Goal: Entertainment & Leisure: Consume media (video, audio)

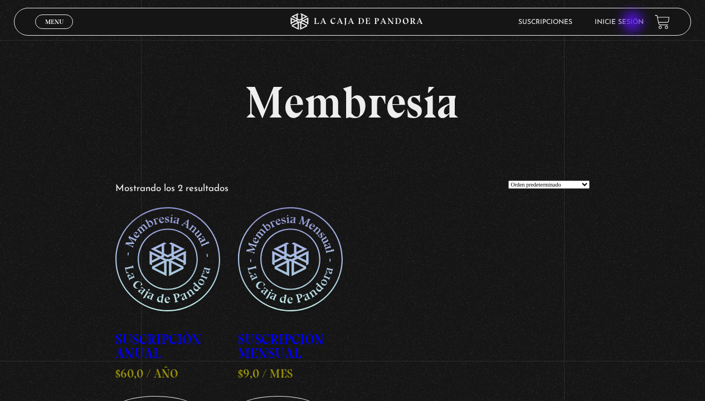
click at [633, 23] on link "Inicie sesión" at bounding box center [618, 22] width 49 height 7
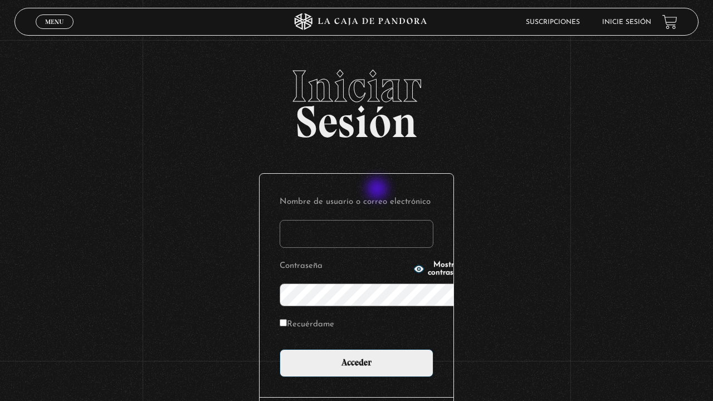
click at [378, 220] on input "Nombre de usuario o correo electrónico" at bounding box center [357, 234] width 154 height 28
type input "[EMAIL_ADDRESS][DOMAIN_NAME]"
click at [428, 268] on span "Mostrar contraseña" at bounding box center [447, 269] width 38 height 16
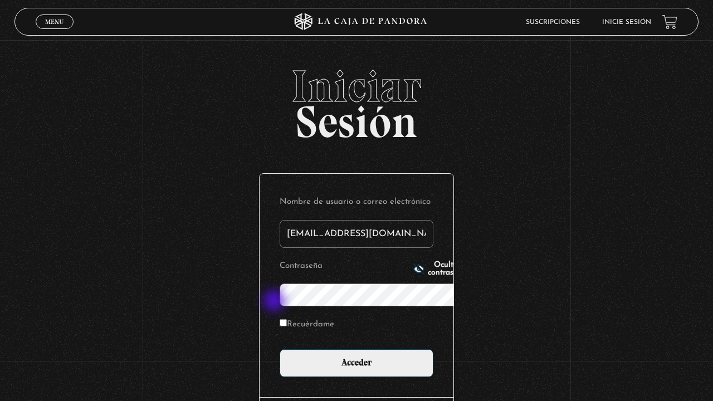
click at [280, 316] on label "Recuérdame" at bounding box center [307, 324] width 55 height 17
click at [280, 319] on input "Recuérdame" at bounding box center [283, 322] width 7 height 7
checkbox input "true"
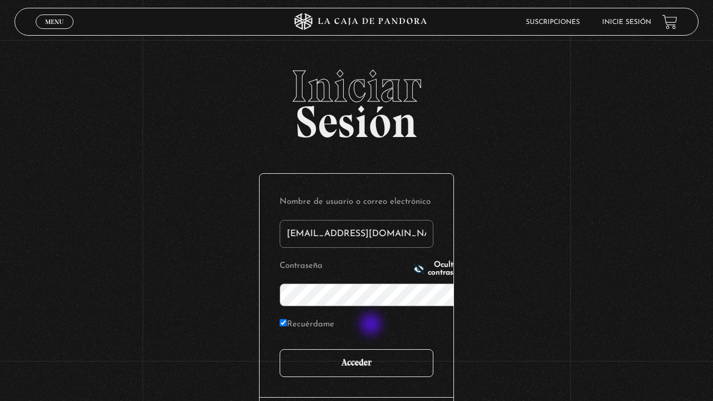
click at [372, 349] on input "Acceder" at bounding box center [357, 363] width 154 height 28
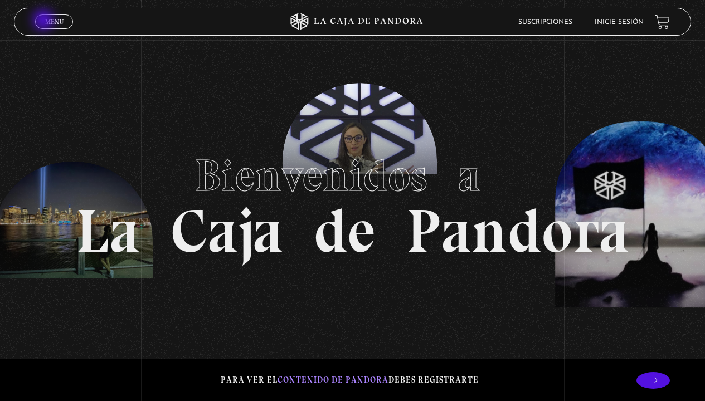
click at [45, 21] on link "Menu Cerrar" at bounding box center [54, 21] width 38 height 14
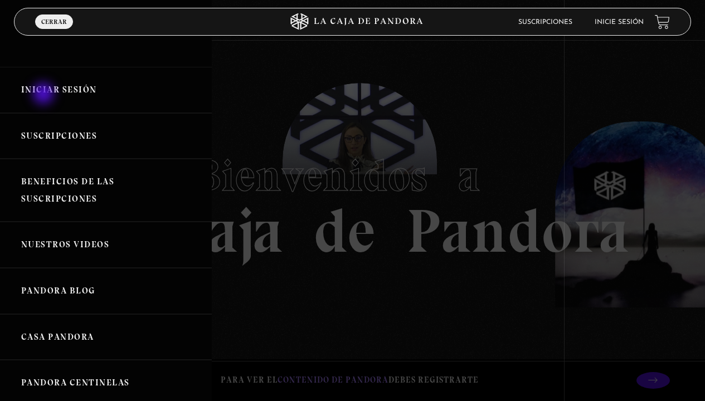
click at [45, 95] on link "Iniciar Sesión" at bounding box center [106, 90] width 212 height 46
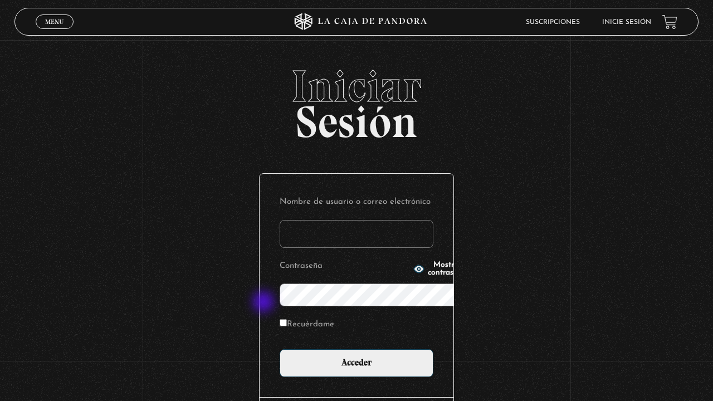
click at [280, 319] on input "Recuérdame" at bounding box center [283, 322] width 7 height 7
checkbox input "true"
click at [280, 220] on input "Nombre de usuario o correo electrónico" at bounding box center [357, 234] width 154 height 28
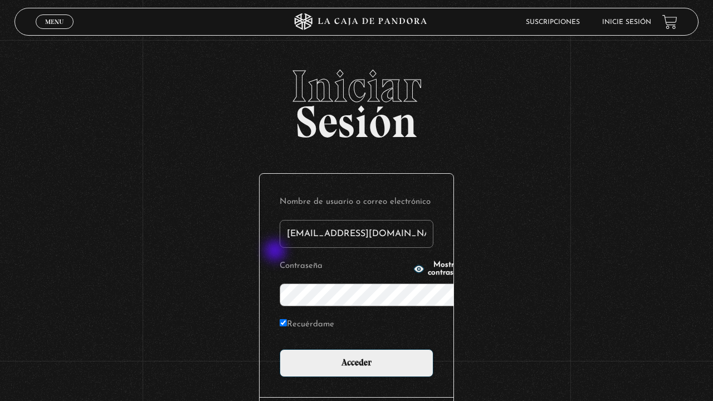
type input "mnazarethsolcer@gmail.com"
click at [428, 265] on span "Mostrar contraseña" at bounding box center [447, 269] width 38 height 16
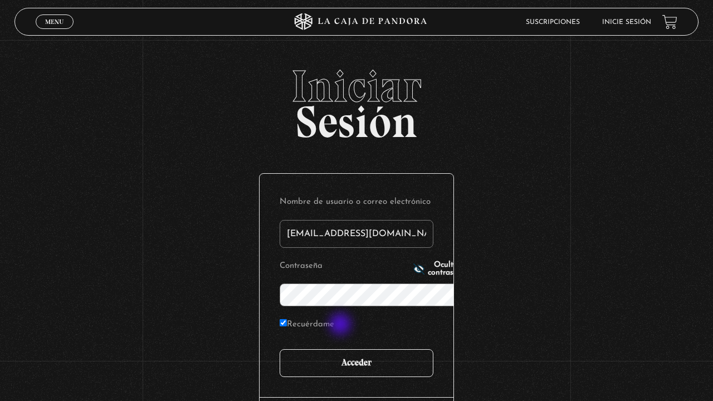
click at [341, 349] on input "Acceder" at bounding box center [357, 363] width 154 height 28
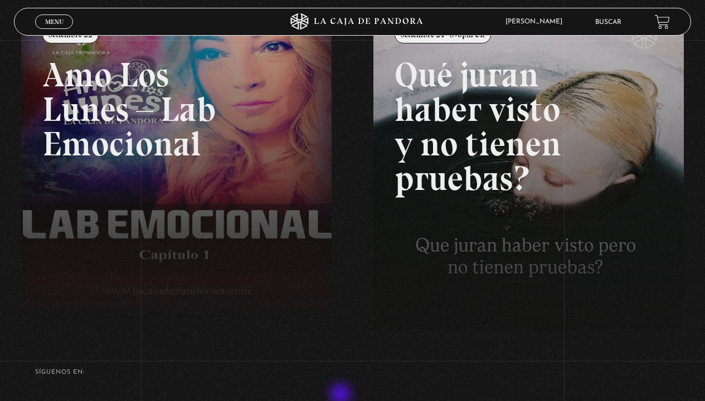
scroll to position [223, 0]
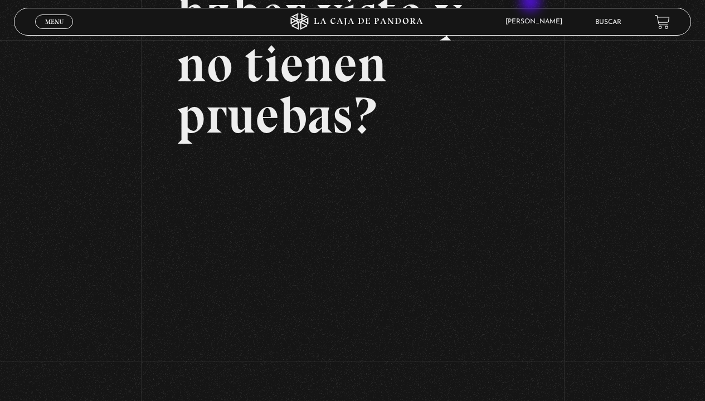
scroll to position [139, 0]
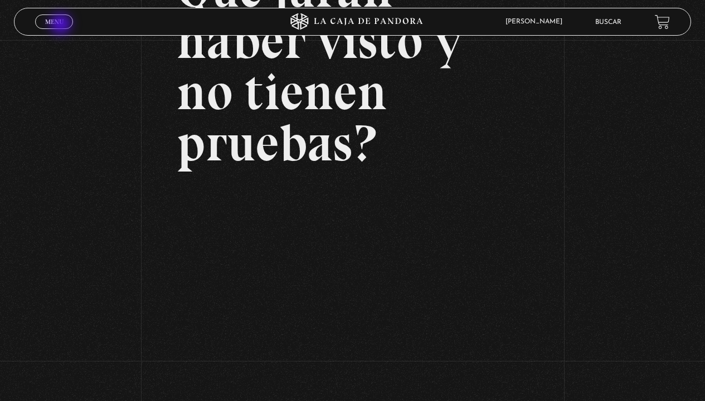
click at [62, 25] on span "Menu" at bounding box center [54, 21] width 18 height 7
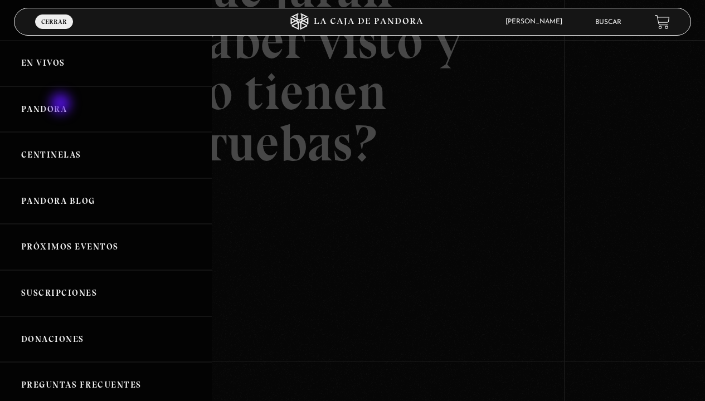
click at [62, 105] on link "Pandora" at bounding box center [106, 109] width 212 height 46
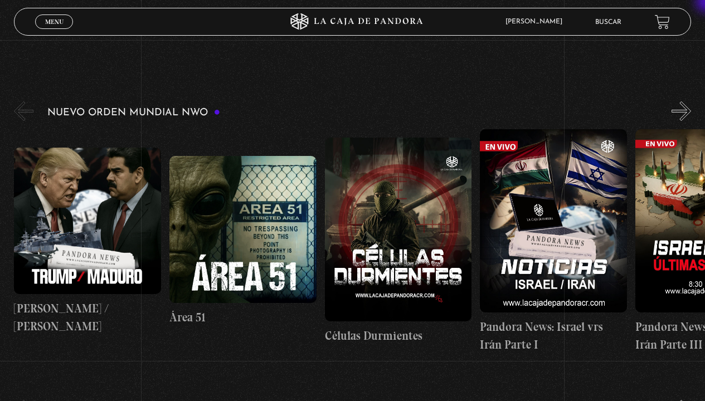
scroll to position [84, 0]
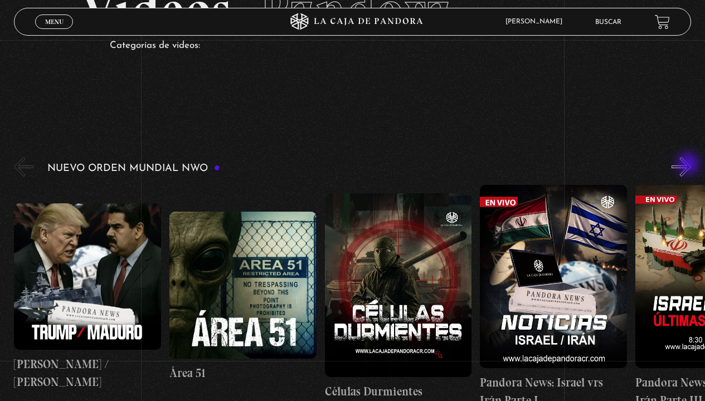
click at [689, 165] on button "»" at bounding box center [680, 166] width 19 height 19
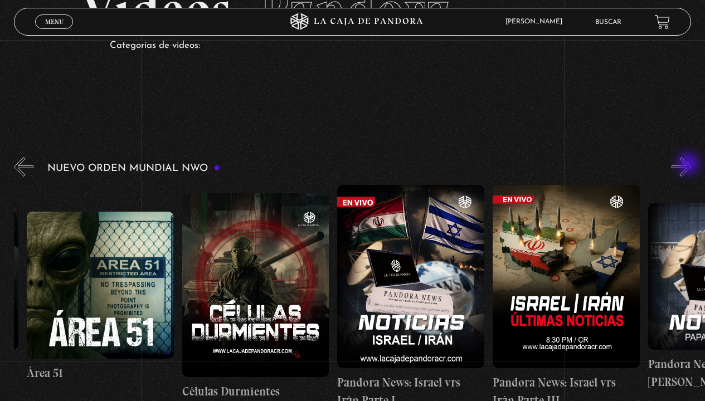
scroll to position [0, 155]
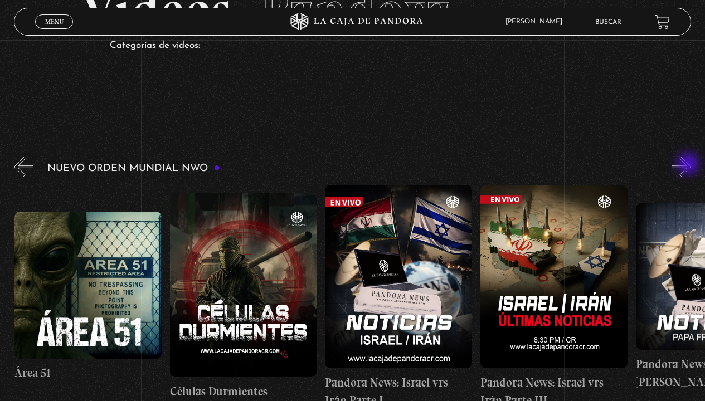
click at [689, 165] on button "»" at bounding box center [680, 166] width 19 height 19
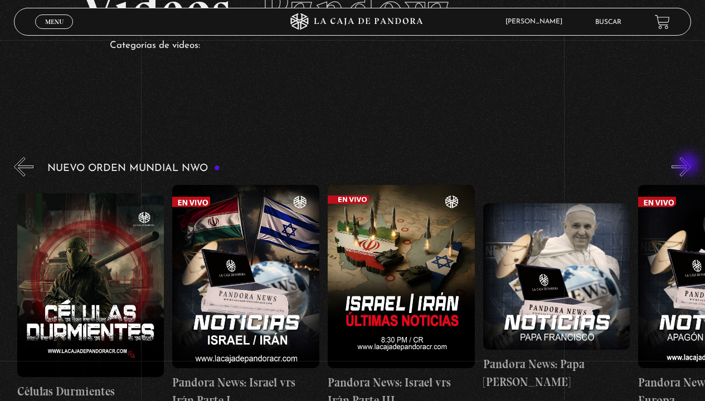
scroll to position [0, 310]
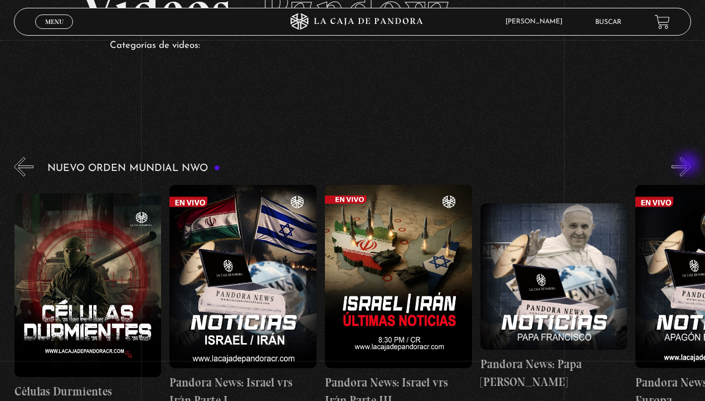
click at [689, 165] on button "»" at bounding box center [680, 166] width 19 height 19
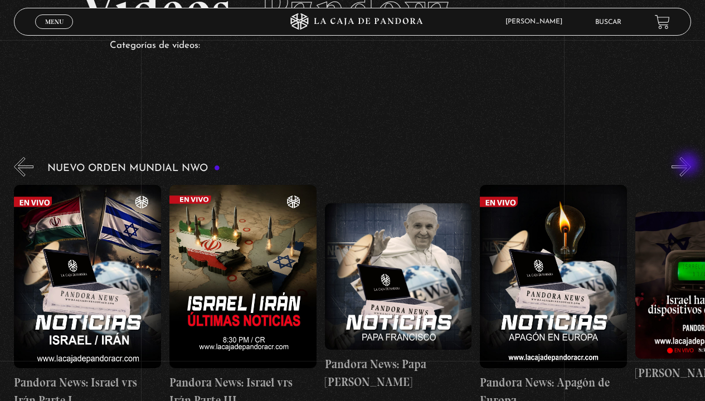
scroll to position [0, 466]
click at [689, 165] on button "»" at bounding box center [680, 166] width 19 height 19
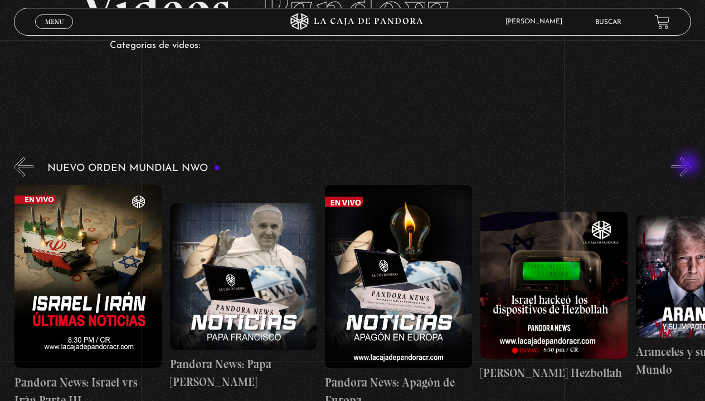
scroll to position [0, 621]
click at [689, 165] on button "»" at bounding box center [680, 166] width 19 height 19
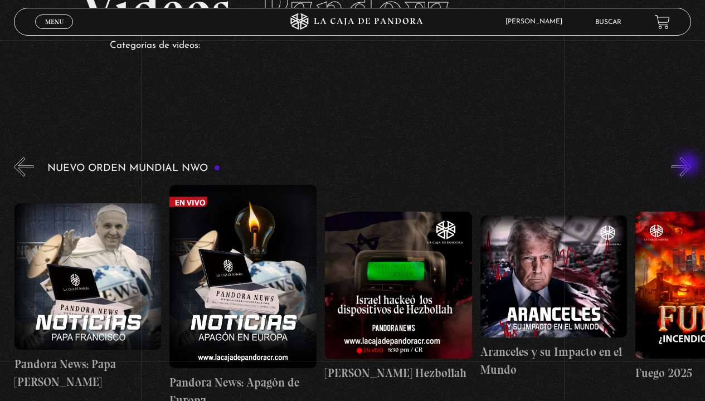
click at [689, 165] on button "»" at bounding box center [680, 166] width 19 height 19
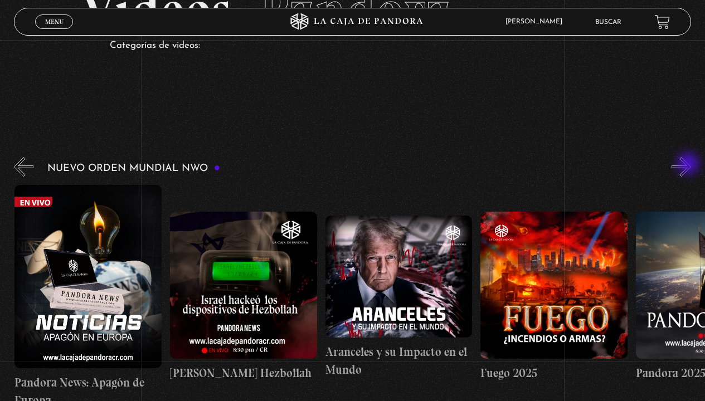
scroll to position [0, 931]
click at [689, 165] on button "»" at bounding box center [680, 166] width 19 height 19
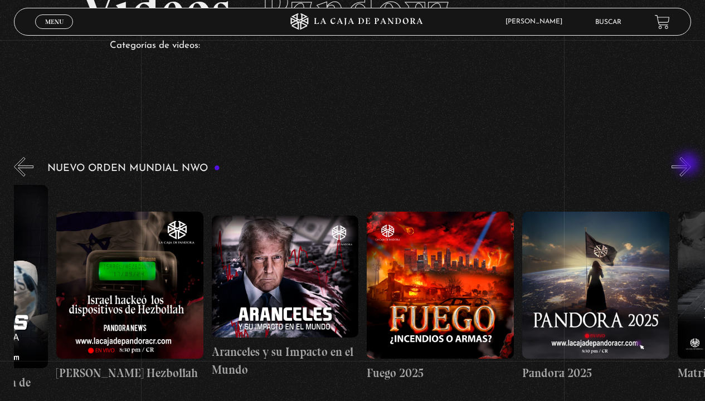
click at [689, 165] on button "»" at bounding box center [680, 166] width 19 height 19
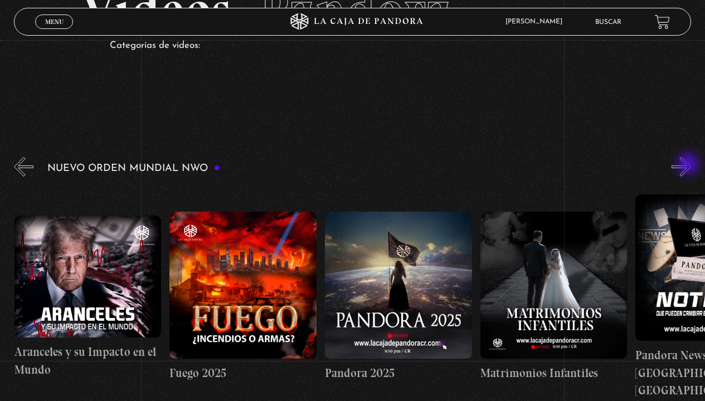
click at [689, 165] on button "»" at bounding box center [680, 166] width 19 height 19
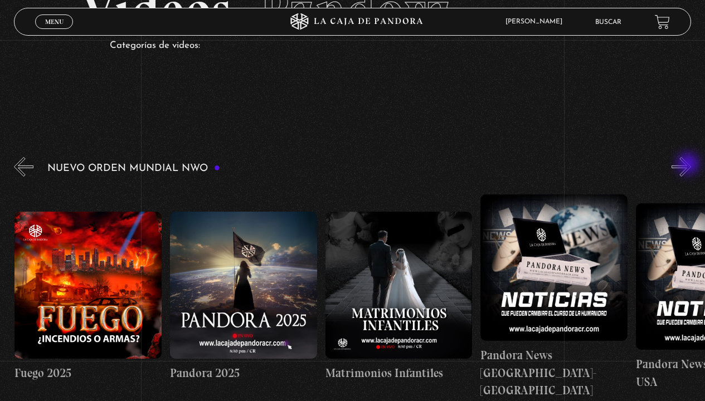
scroll to position [0, 1397]
click at [689, 165] on button "»" at bounding box center [680, 166] width 19 height 19
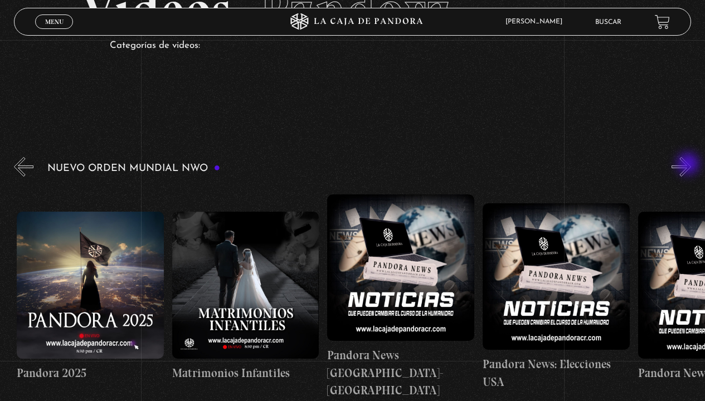
scroll to position [0, 1552]
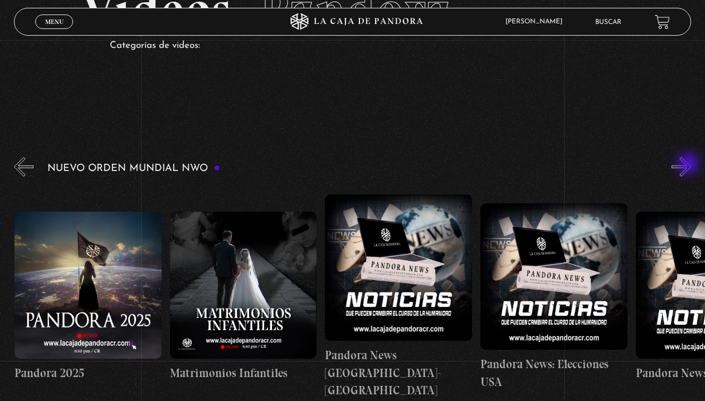
click at [689, 165] on button "»" at bounding box center [680, 166] width 19 height 19
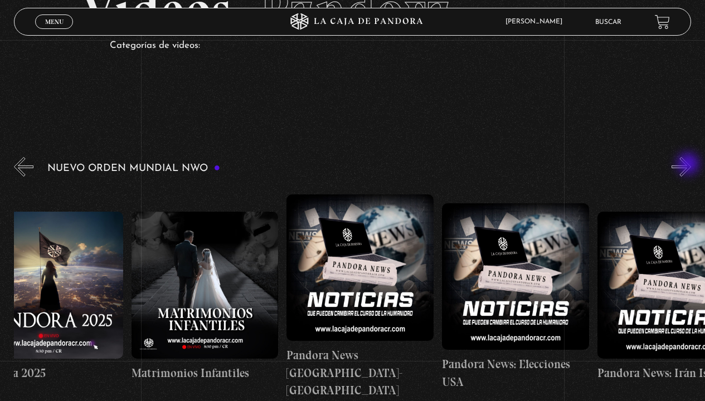
scroll to position [0, 1707]
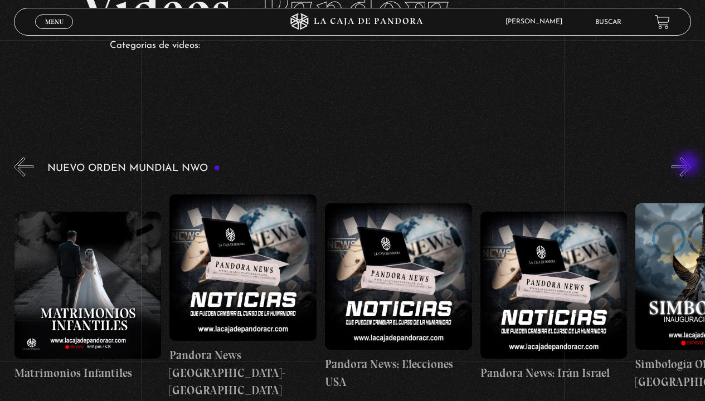
click at [689, 165] on button "»" at bounding box center [680, 166] width 19 height 19
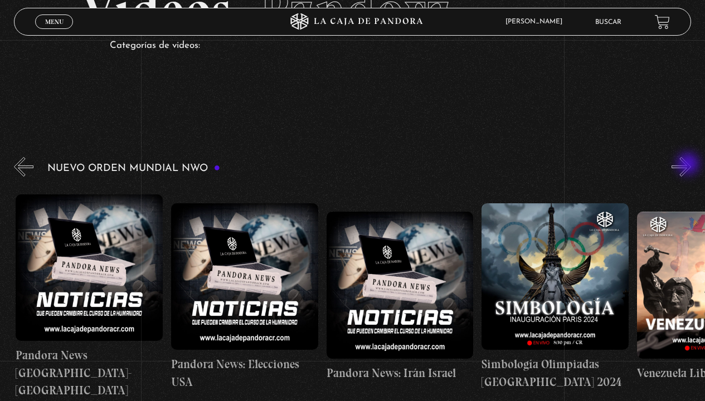
scroll to position [0, 1863]
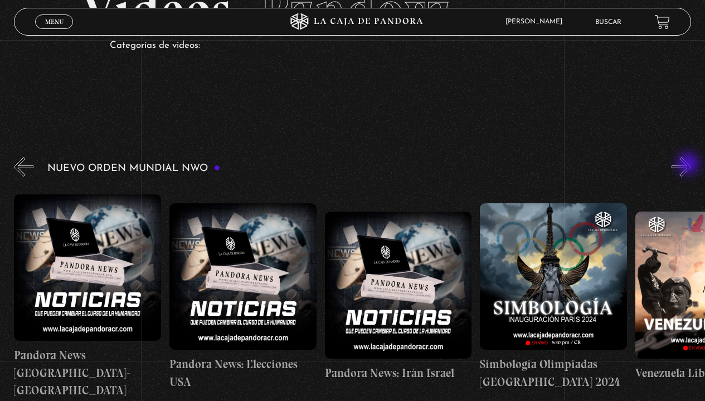
click at [689, 165] on button "»" at bounding box center [680, 166] width 19 height 19
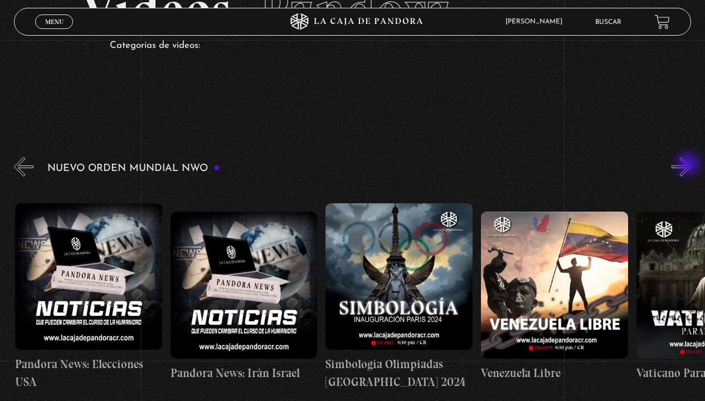
scroll to position [0, 2018]
click at [689, 165] on button "»" at bounding box center [680, 166] width 19 height 19
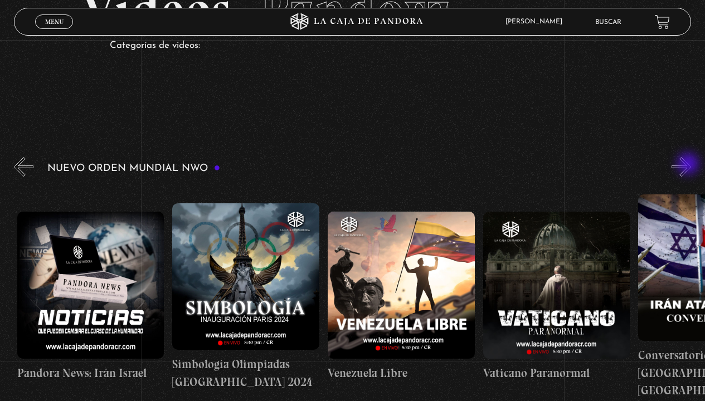
scroll to position [0, 2173]
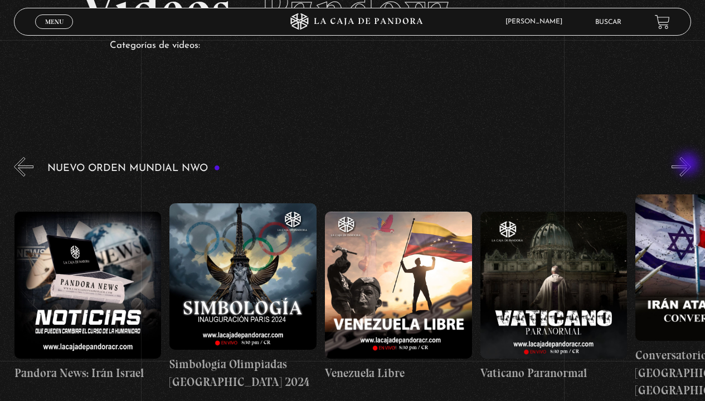
click at [689, 165] on button "»" at bounding box center [680, 166] width 19 height 19
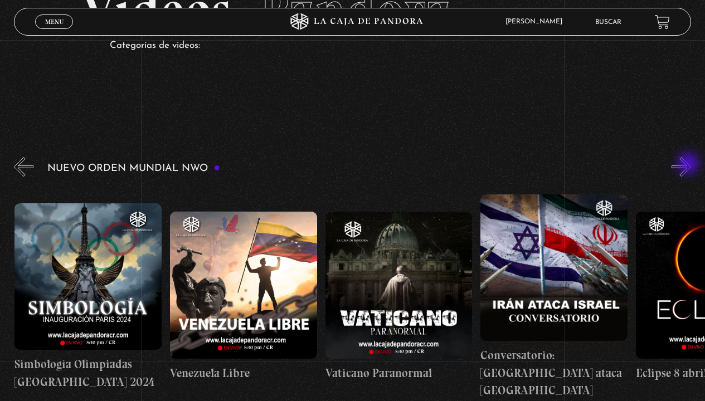
scroll to position [0, 2328]
click at [689, 165] on button "»" at bounding box center [680, 166] width 19 height 19
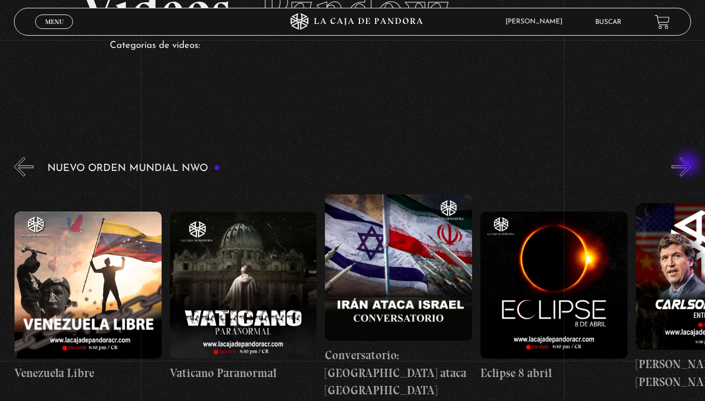
click at [689, 165] on button "»" at bounding box center [680, 166] width 19 height 19
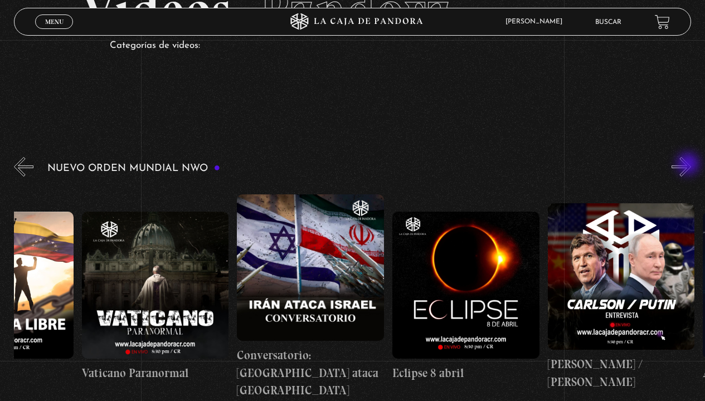
scroll to position [0, 2628]
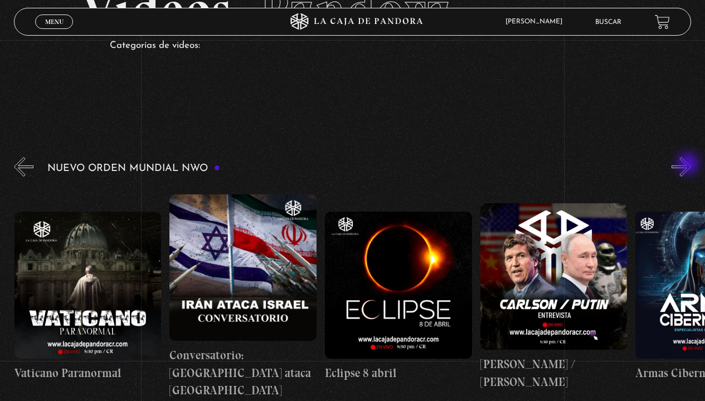
click at [689, 165] on button "»" at bounding box center [680, 166] width 19 height 19
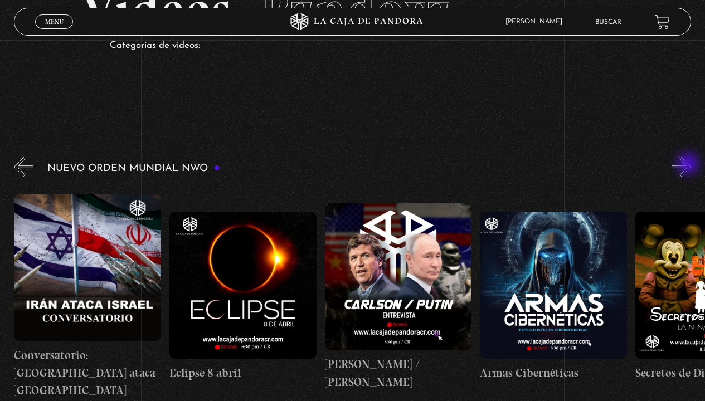
click at [689, 165] on button "»" at bounding box center [680, 166] width 19 height 19
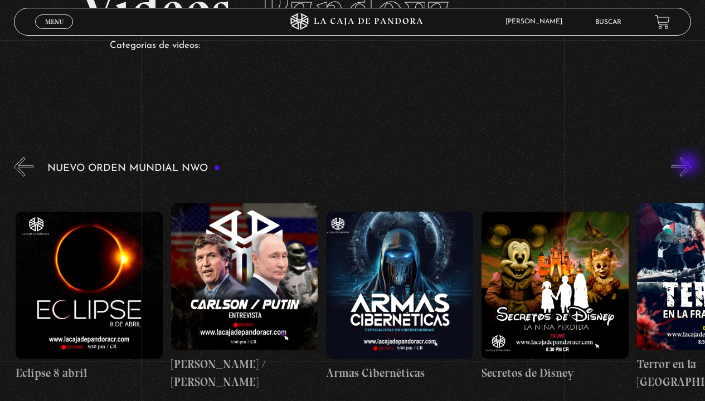
scroll to position [0, 2949]
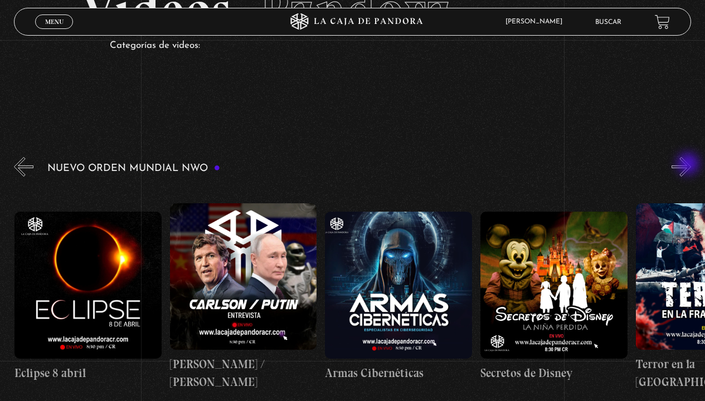
click at [689, 165] on button "»" at bounding box center [680, 166] width 19 height 19
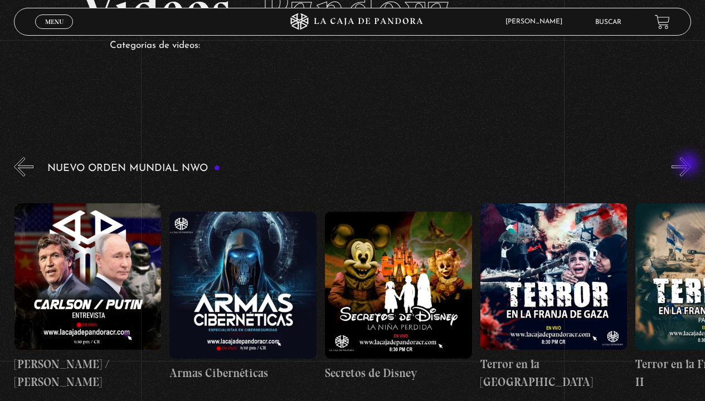
scroll to position [0, 3104]
click at [689, 165] on button "»" at bounding box center [680, 166] width 19 height 19
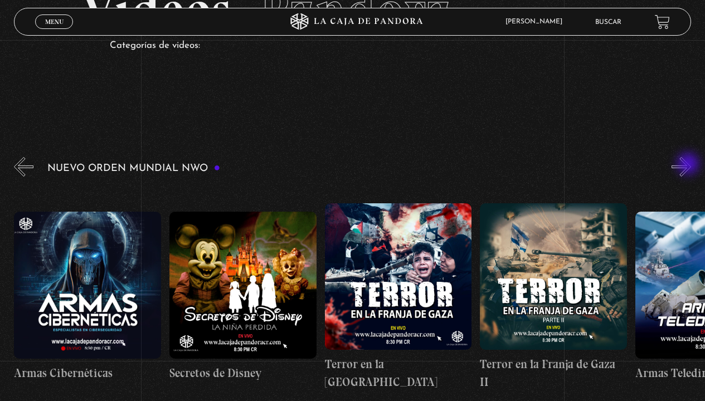
scroll to position [0, 3260]
click at [689, 165] on button "»" at bounding box center [680, 166] width 19 height 19
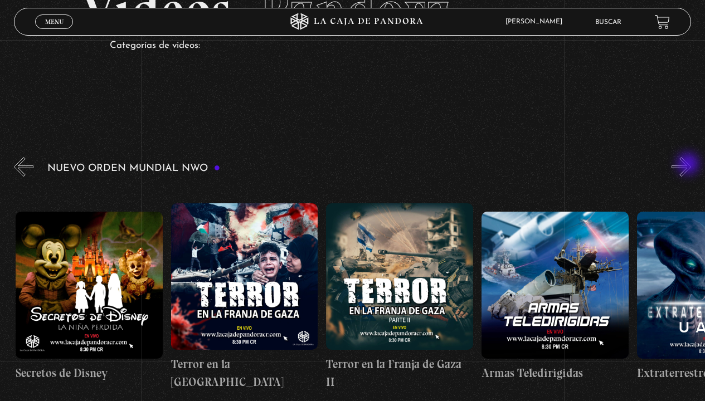
scroll to position [0, 3415]
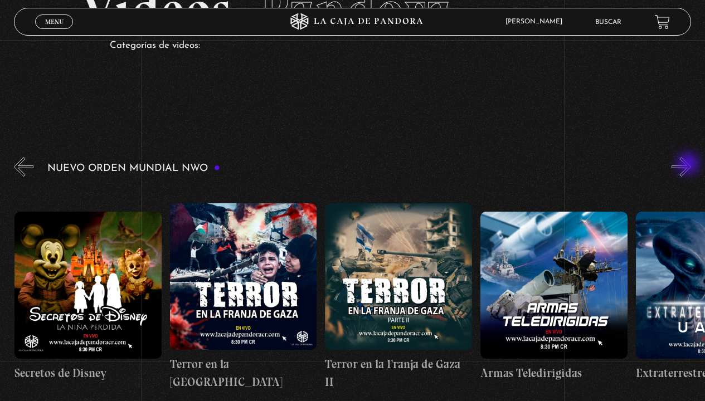
click at [689, 165] on button "»" at bounding box center [680, 166] width 19 height 19
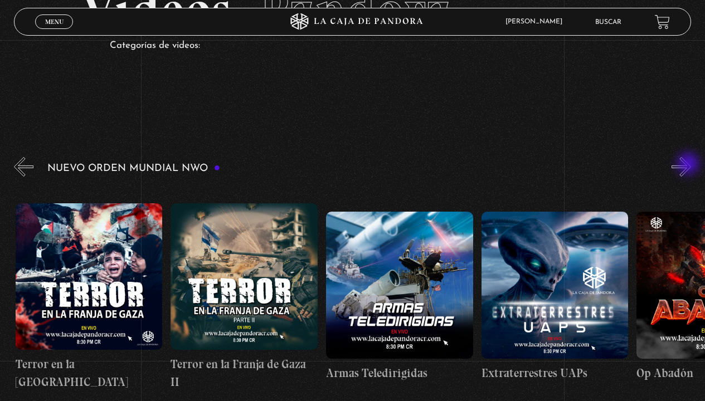
scroll to position [0, 3570]
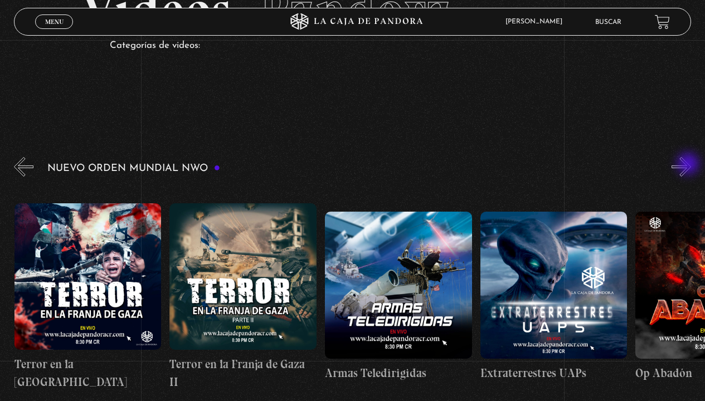
click at [689, 165] on button "»" at bounding box center [680, 166] width 19 height 19
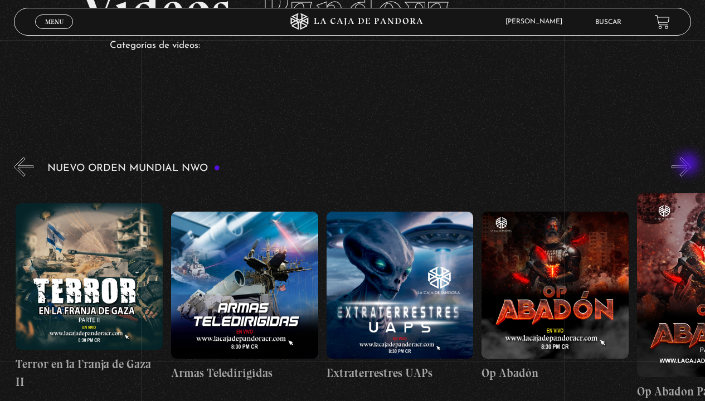
scroll to position [0, 3725]
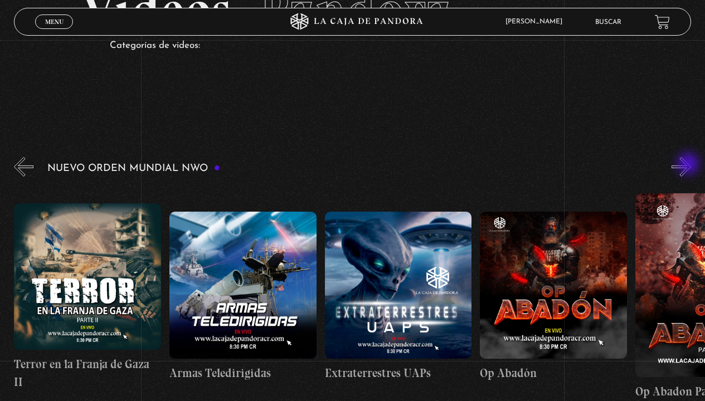
click at [689, 165] on button "»" at bounding box center [680, 166] width 19 height 19
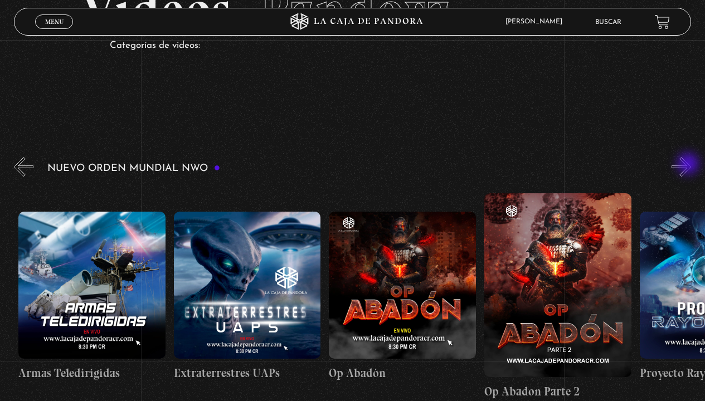
click at [689, 165] on button "»" at bounding box center [680, 166] width 19 height 19
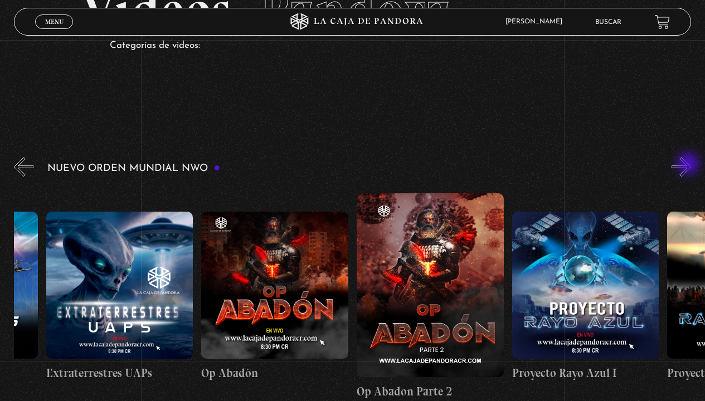
scroll to position [0, 4036]
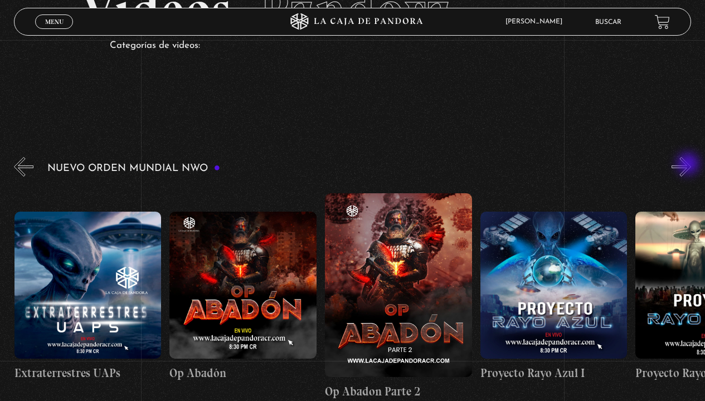
click at [689, 165] on button "»" at bounding box center [680, 166] width 19 height 19
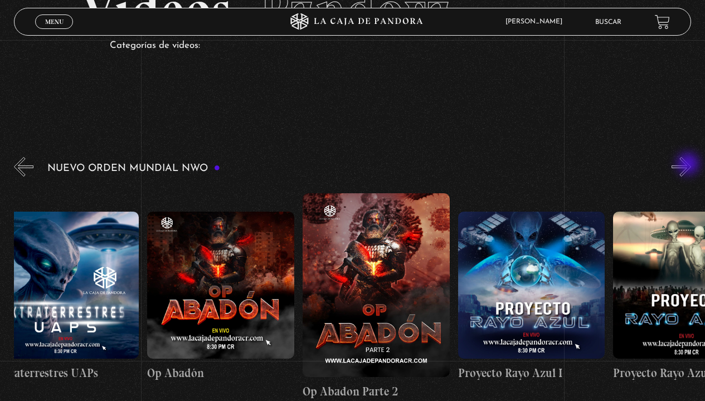
click at [689, 165] on button "»" at bounding box center [680, 166] width 19 height 19
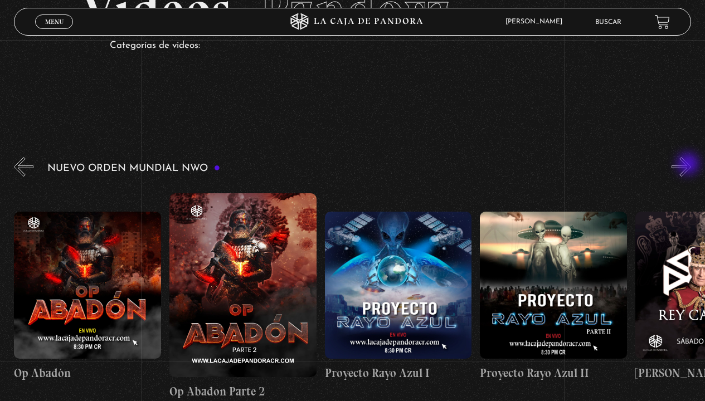
scroll to position [0, 4191]
click at [689, 165] on button "»" at bounding box center [680, 166] width 19 height 19
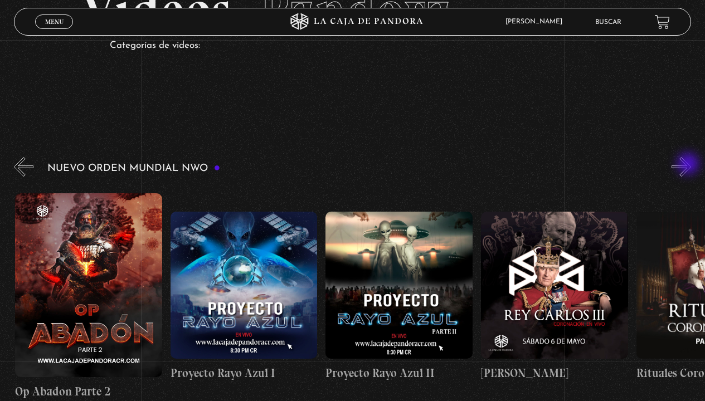
scroll to position [0, 4346]
click at [689, 165] on button "»" at bounding box center [680, 166] width 19 height 19
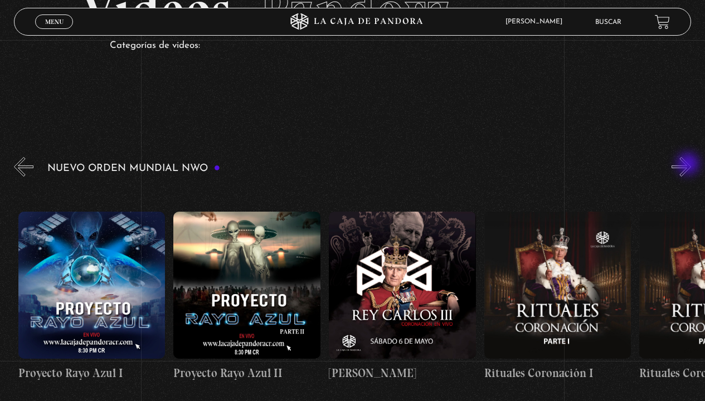
click at [689, 165] on button "»" at bounding box center [680, 166] width 19 height 19
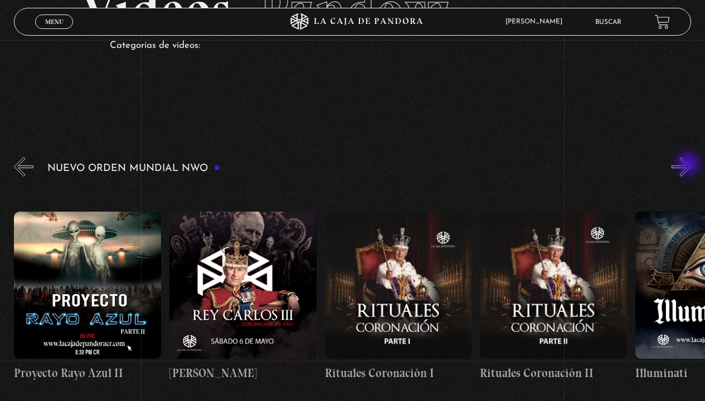
click at [689, 165] on button "»" at bounding box center [680, 166] width 19 height 19
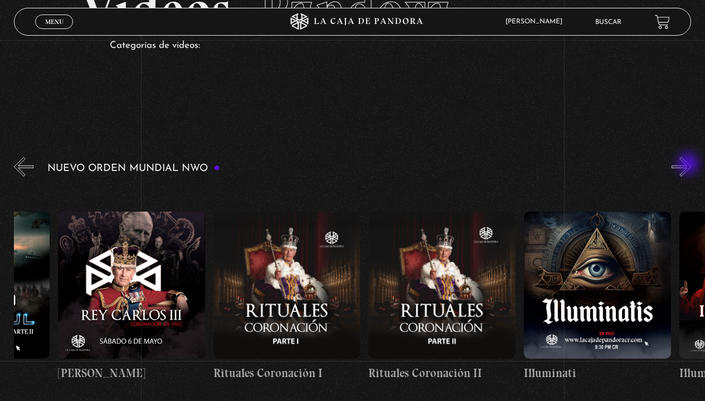
scroll to position [0, 4812]
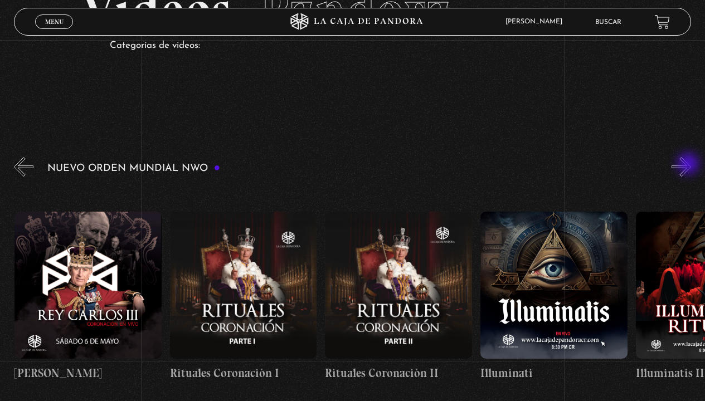
click at [689, 165] on button "»" at bounding box center [680, 166] width 19 height 19
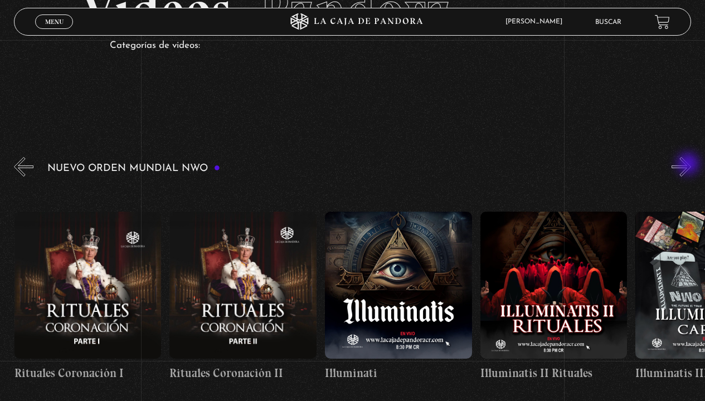
click at [689, 165] on button "»" at bounding box center [680, 166] width 19 height 19
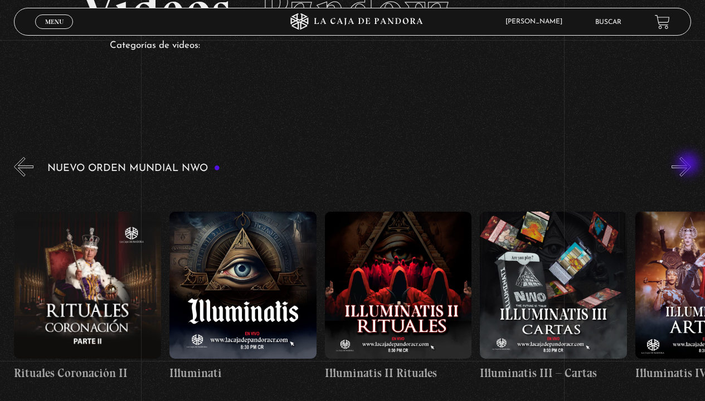
click at [689, 165] on button "»" at bounding box center [680, 166] width 19 height 19
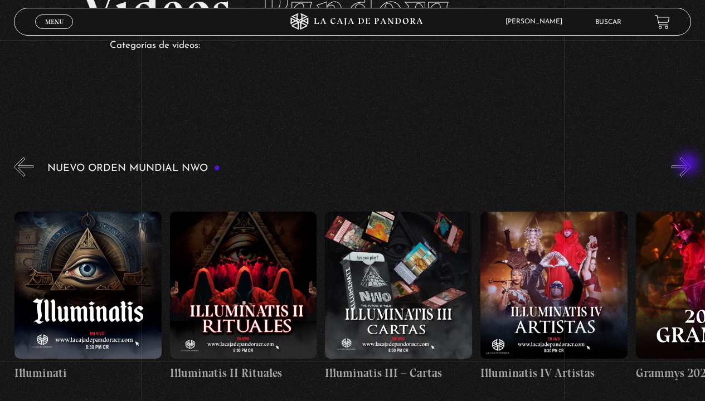
click at [689, 165] on button "»" at bounding box center [680, 166] width 19 height 19
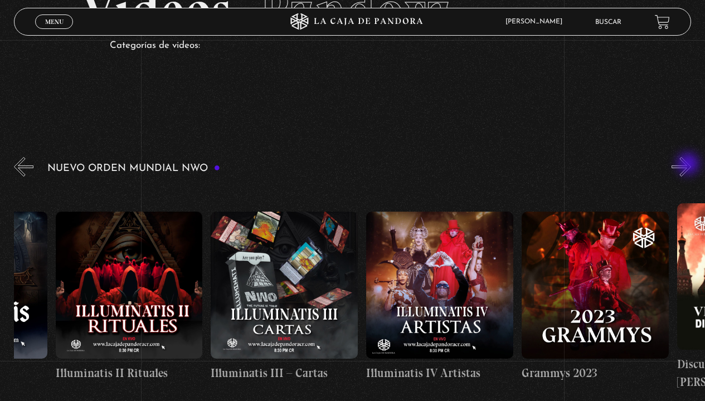
click at [689, 165] on button "»" at bounding box center [680, 166] width 19 height 19
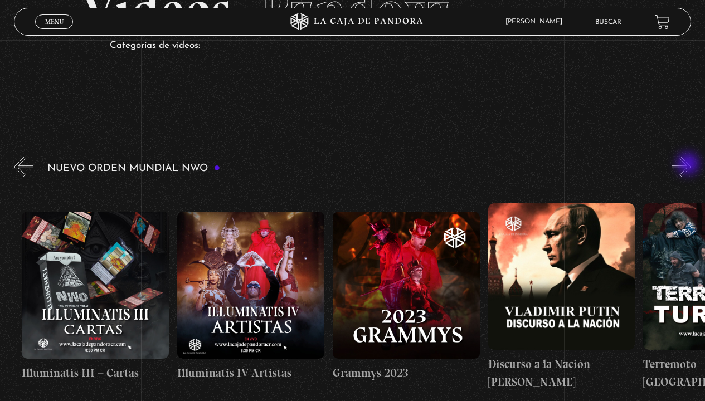
click at [689, 165] on button "»" at bounding box center [680, 166] width 19 height 19
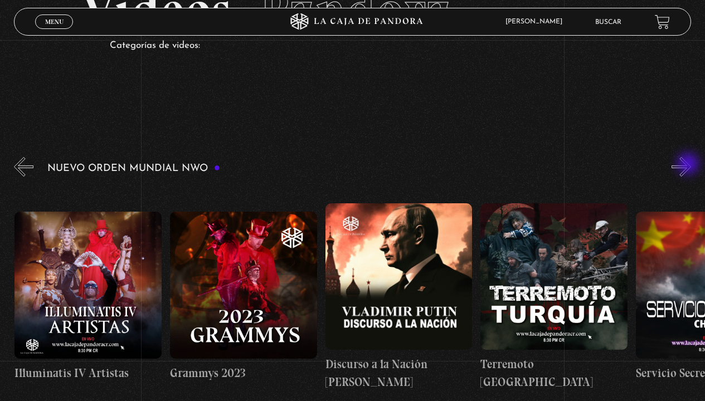
click at [689, 165] on button "»" at bounding box center [680, 166] width 19 height 19
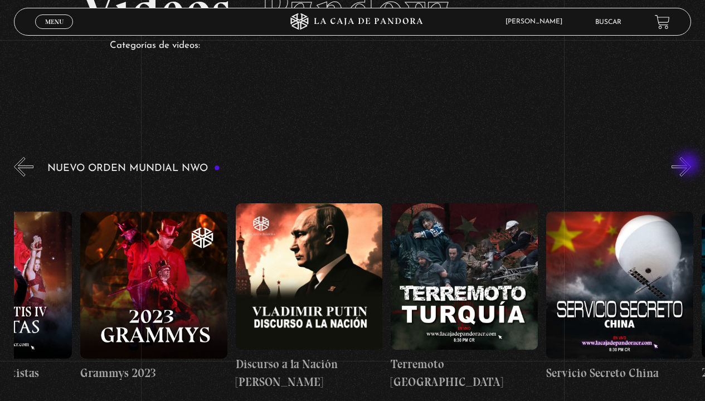
click at [689, 165] on button "»" at bounding box center [680, 166] width 19 height 19
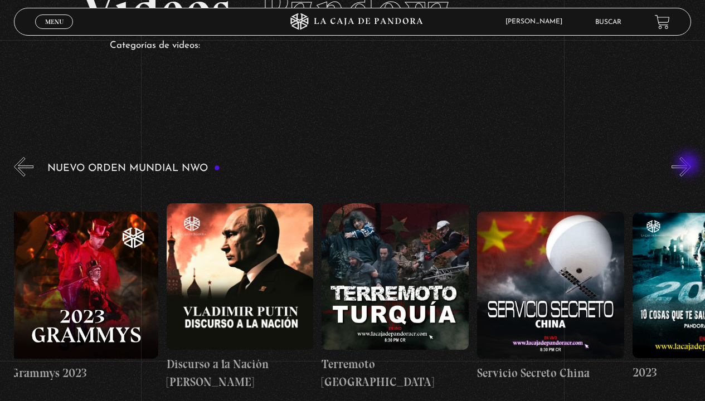
click at [689, 165] on button "»" at bounding box center [680, 166] width 19 height 19
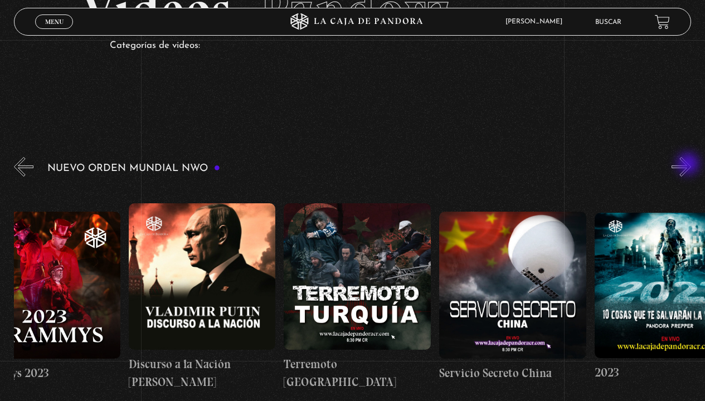
scroll to position [0, 6054]
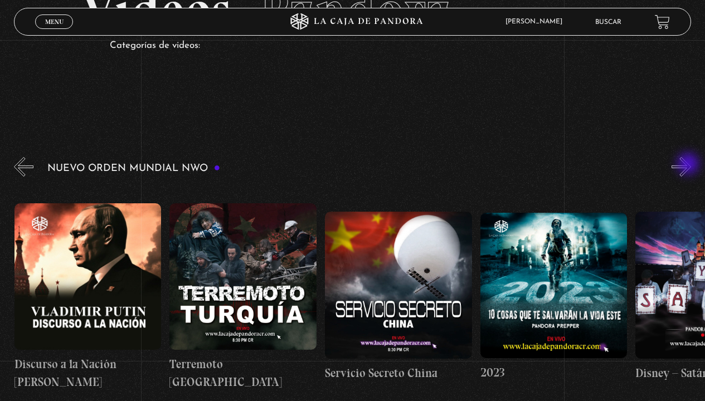
click at [689, 165] on button "»" at bounding box center [680, 166] width 19 height 19
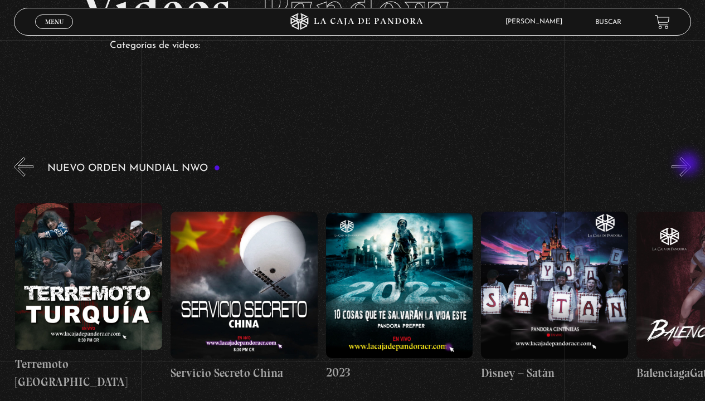
scroll to position [0, 6209]
click at [689, 165] on button "»" at bounding box center [680, 166] width 19 height 19
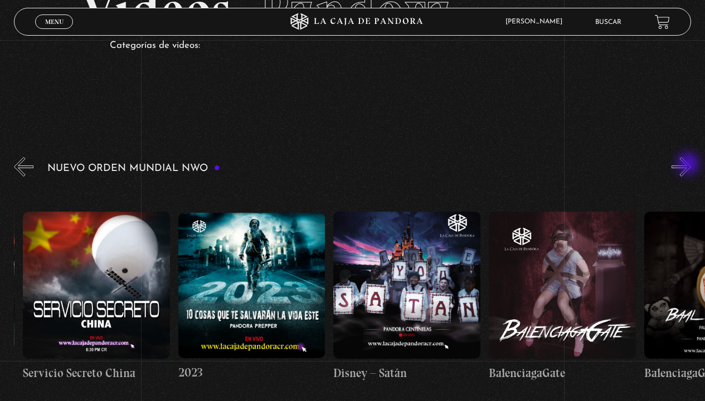
scroll to position [0, 6364]
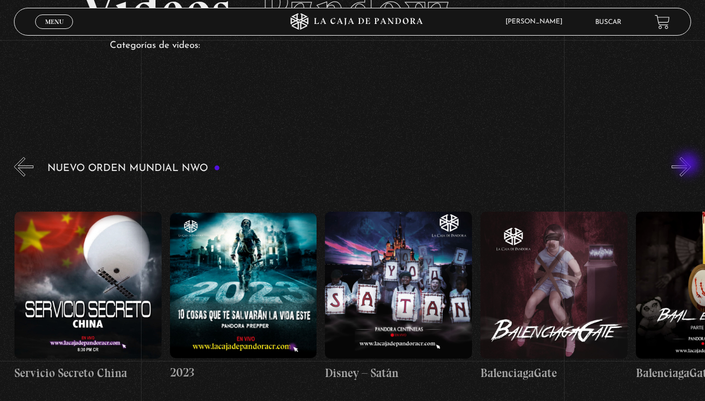
click at [689, 165] on button "»" at bounding box center [680, 166] width 19 height 19
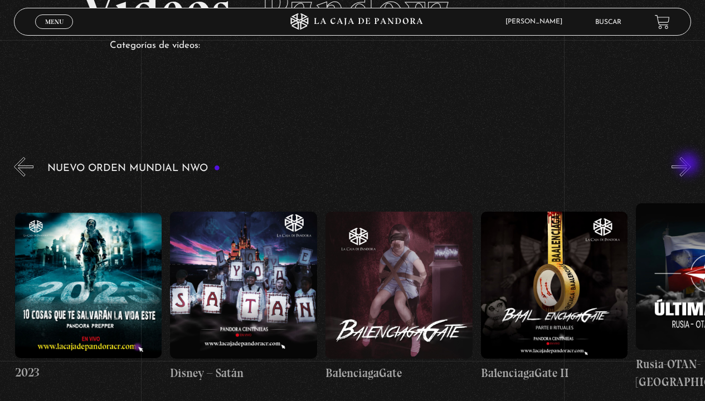
scroll to position [0, 6519]
click at [689, 165] on button "»" at bounding box center [680, 166] width 19 height 19
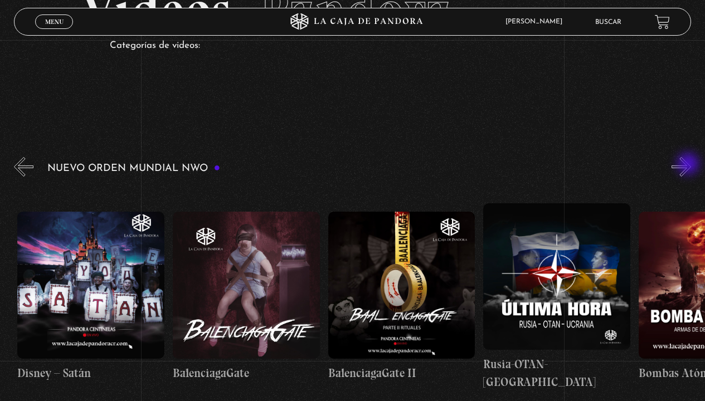
click at [689, 165] on button "»" at bounding box center [680, 166] width 19 height 19
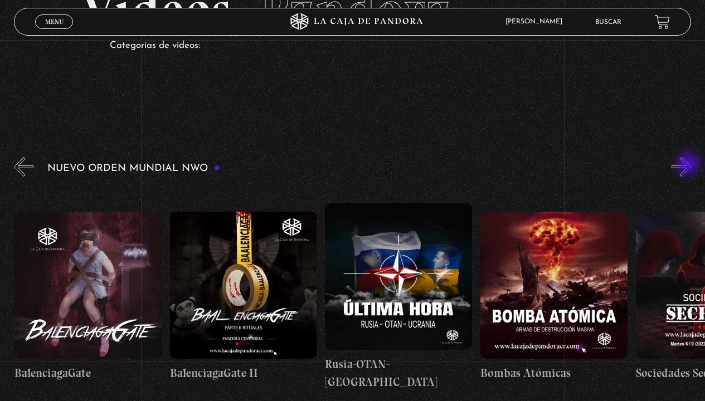
scroll to position [0, 6830]
click at [689, 165] on button "»" at bounding box center [680, 166] width 19 height 19
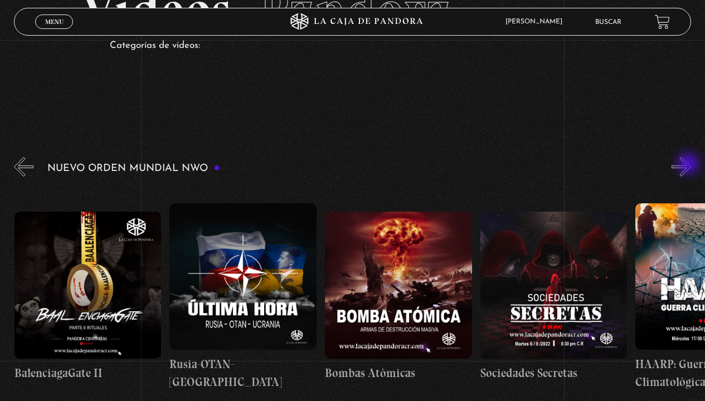
click at [689, 165] on button "»" at bounding box center [680, 166] width 19 height 19
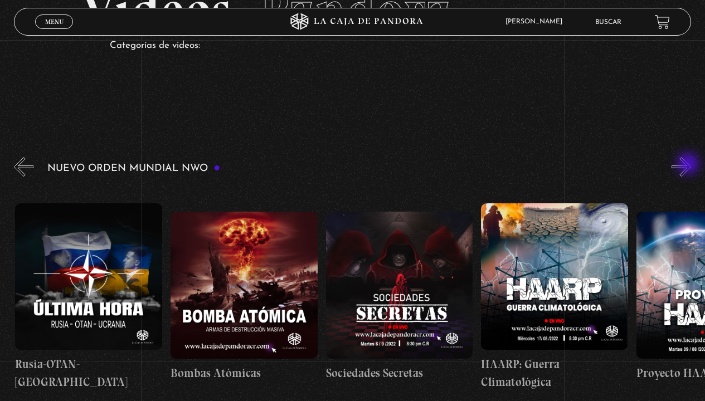
scroll to position [0, 7140]
click at [689, 165] on button "»" at bounding box center [680, 166] width 19 height 19
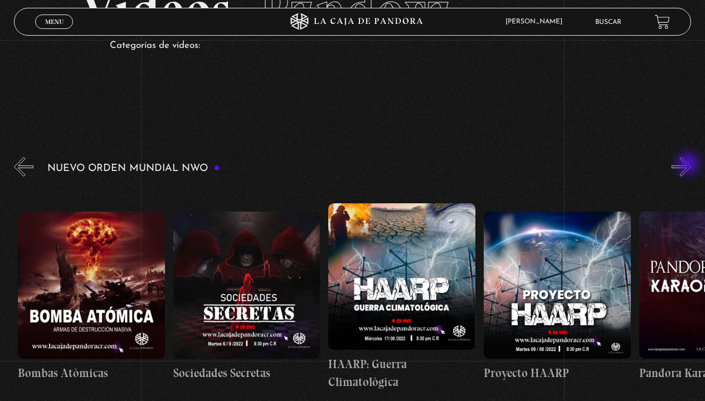
scroll to position [0, 7295]
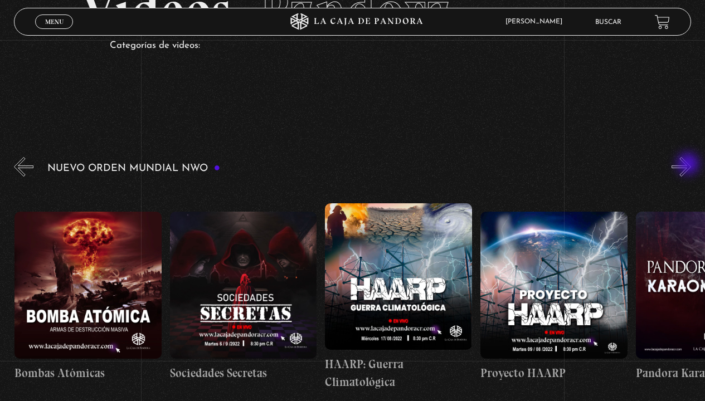
click at [689, 165] on button "»" at bounding box center [680, 166] width 19 height 19
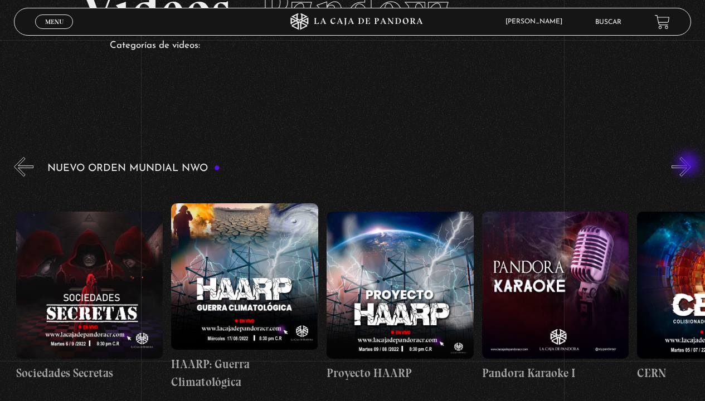
scroll to position [0, 7451]
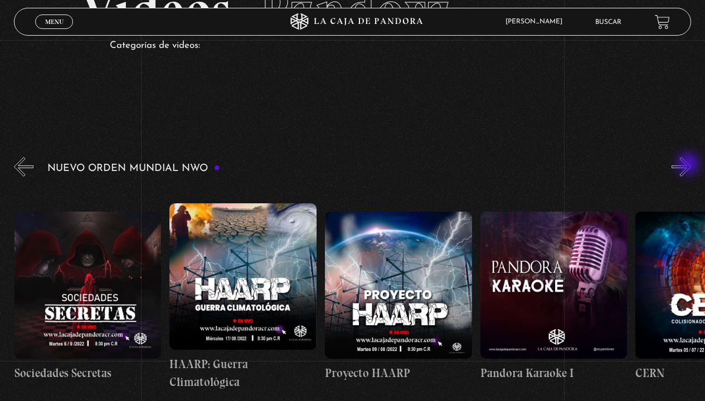
click at [689, 165] on button "»" at bounding box center [680, 166] width 19 height 19
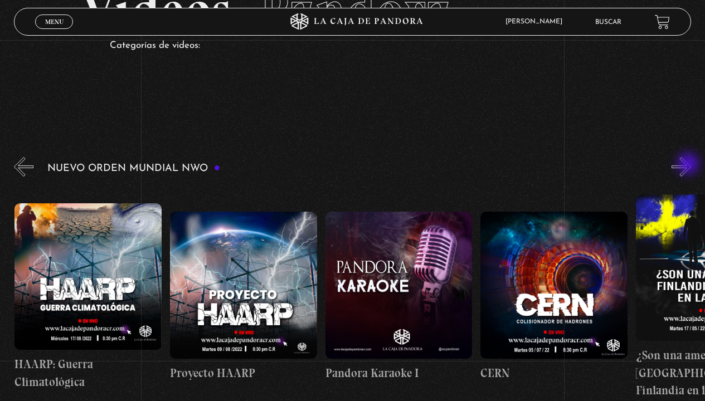
click at [689, 165] on button "»" at bounding box center [680, 166] width 19 height 19
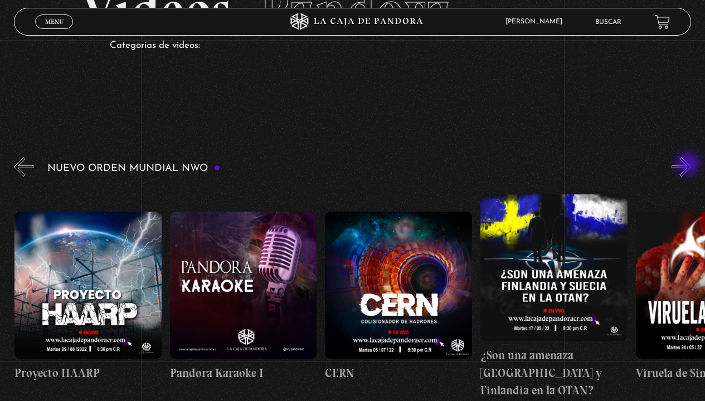
scroll to position [0, 7761]
click at [689, 165] on button "»" at bounding box center [680, 166] width 19 height 19
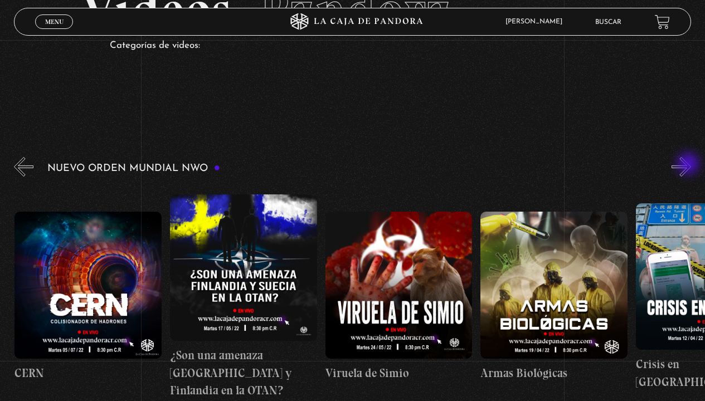
scroll to position [0, 8071]
click at [689, 165] on button "»" at bounding box center [680, 166] width 19 height 19
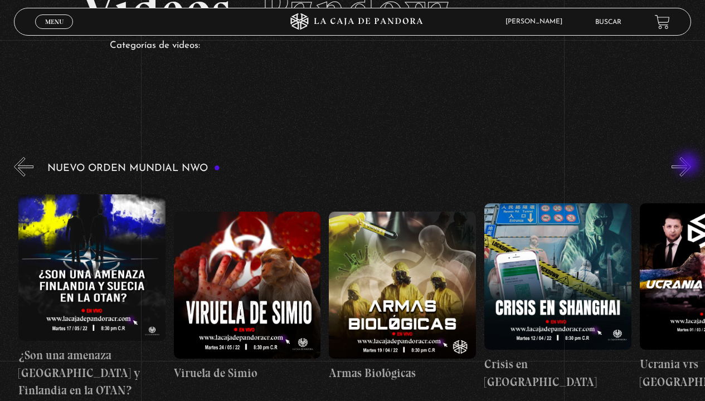
scroll to position [0, 8227]
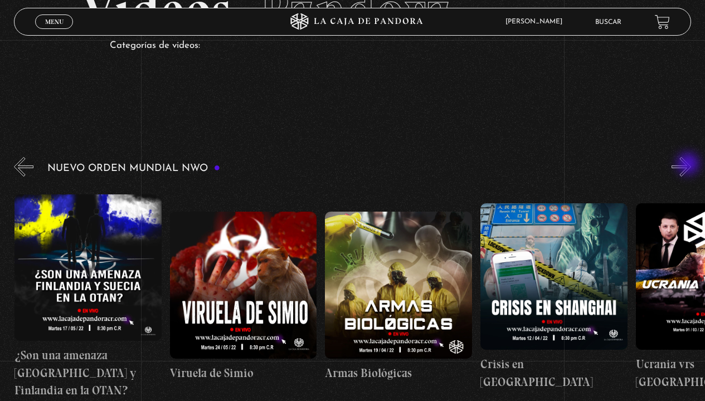
click at [689, 165] on button "»" at bounding box center [680, 166] width 19 height 19
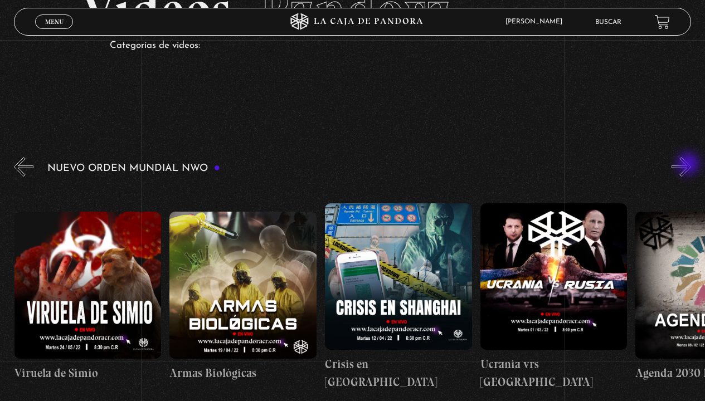
click at [689, 165] on button "»" at bounding box center [680, 166] width 19 height 19
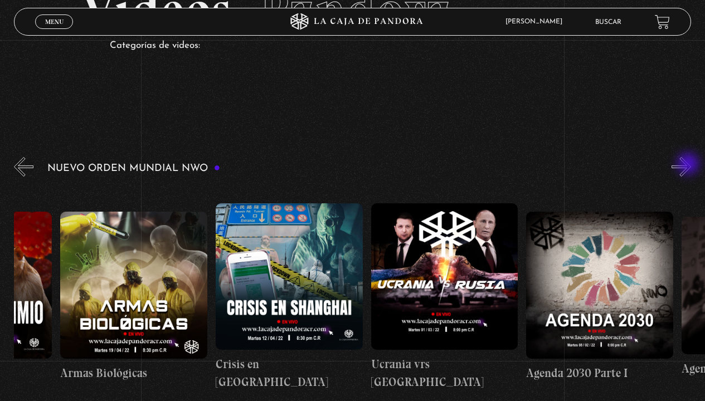
click at [689, 165] on button "»" at bounding box center [680, 166] width 19 height 19
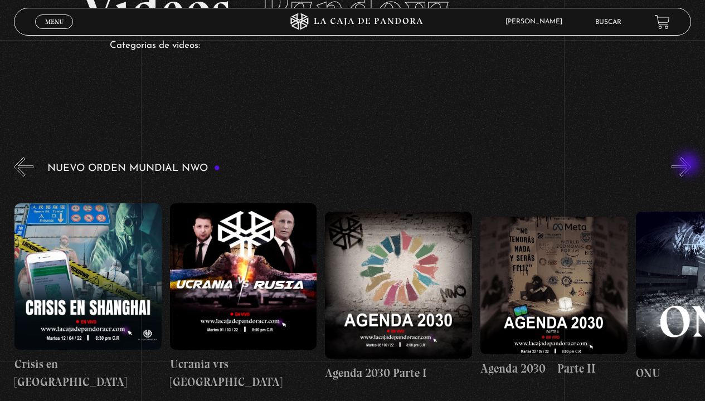
click at [689, 165] on button "»" at bounding box center [680, 166] width 19 height 19
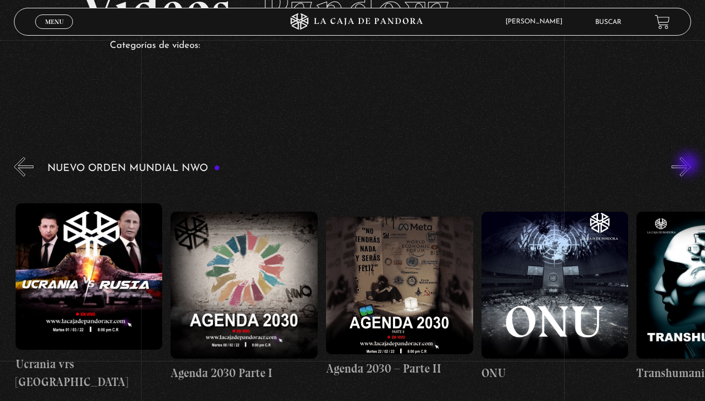
scroll to position [0, 8848]
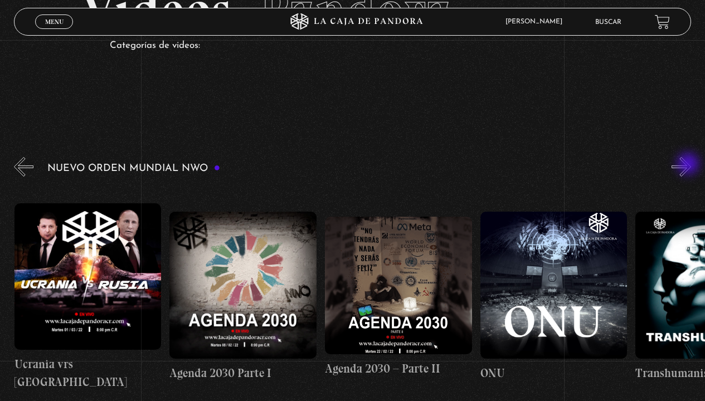
click at [689, 165] on button "»" at bounding box center [680, 166] width 19 height 19
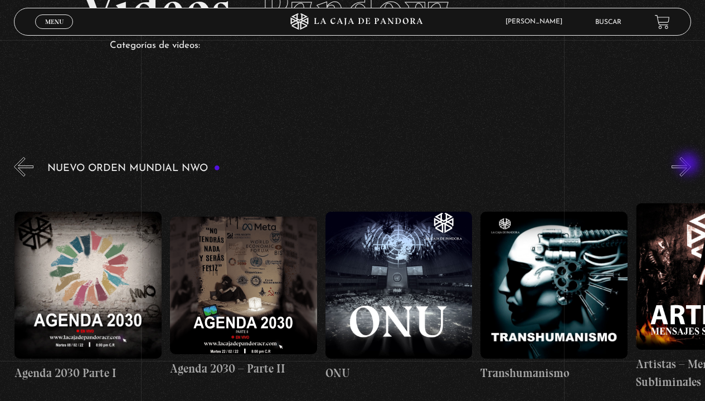
click at [689, 165] on button "»" at bounding box center [680, 166] width 19 height 19
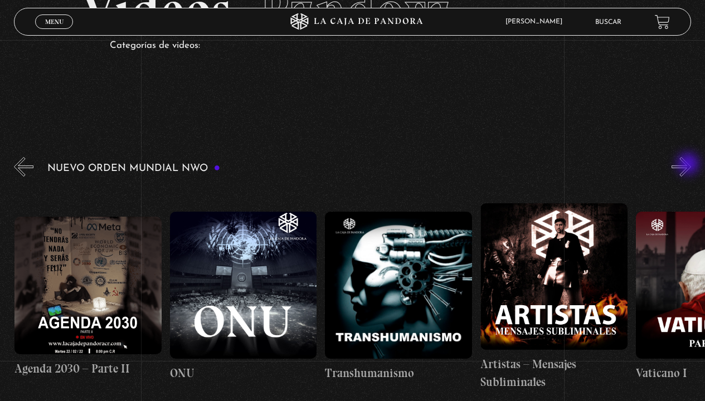
click at [689, 165] on button "»" at bounding box center [680, 166] width 19 height 19
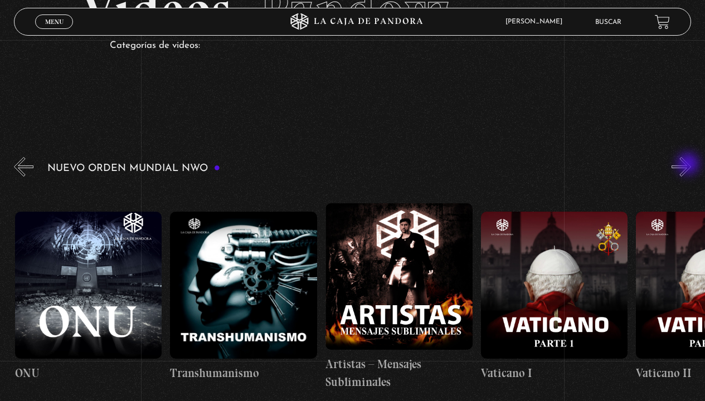
click at [689, 165] on button "»" at bounding box center [680, 166] width 19 height 19
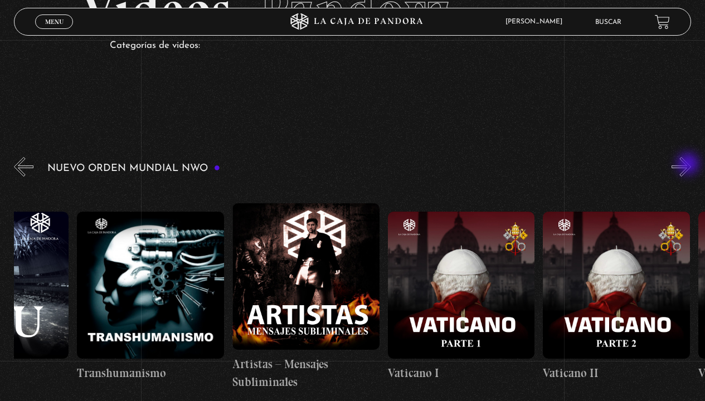
click at [689, 165] on button "»" at bounding box center [680, 166] width 19 height 19
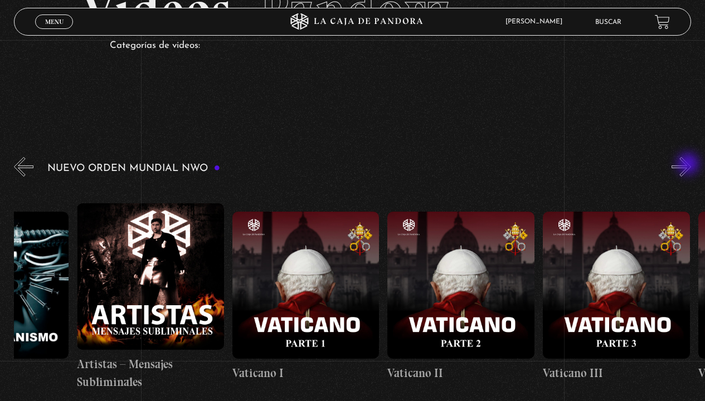
click at [689, 165] on button "»" at bounding box center [680, 166] width 19 height 19
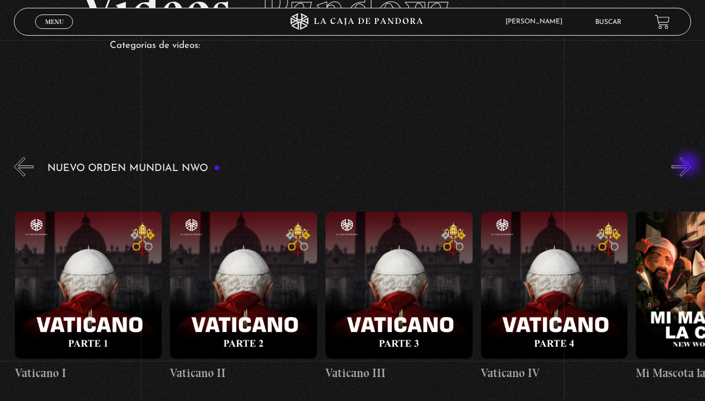
scroll to position [0, 9779]
click at [689, 165] on button "»" at bounding box center [680, 166] width 19 height 19
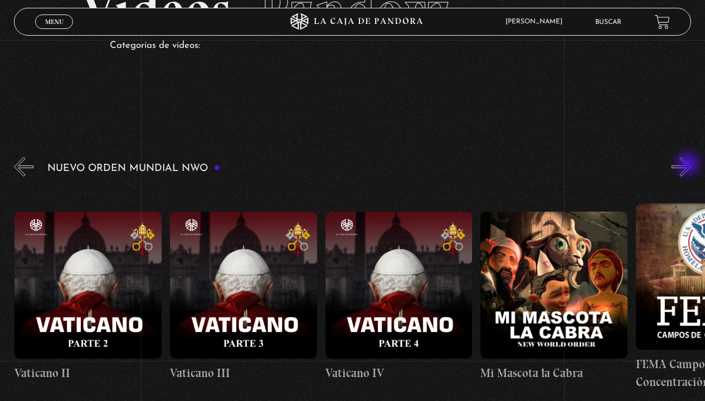
click at [689, 165] on button "»" at bounding box center [680, 166] width 19 height 19
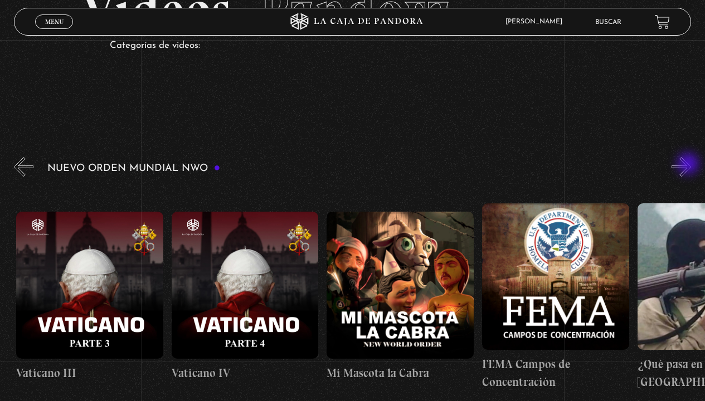
scroll to position [0, 10089]
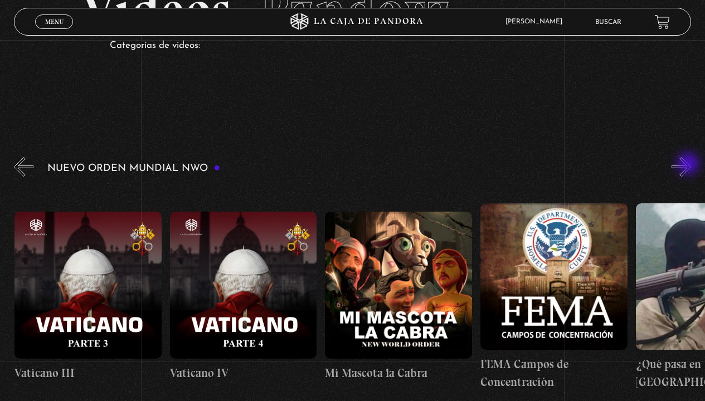
click at [689, 165] on button "»" at bounding box center [680, 166] width 19 height 19
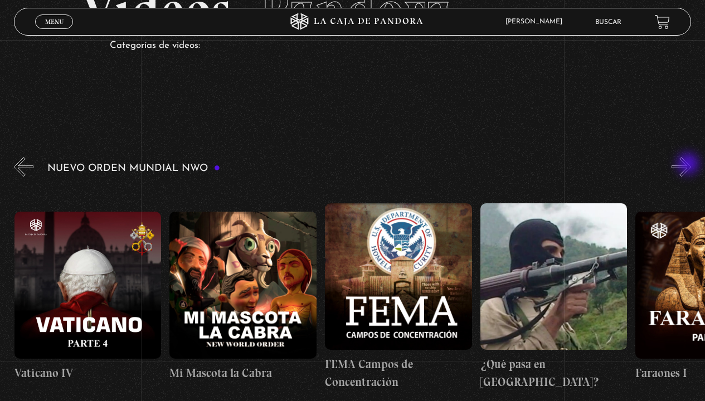
click at [689, 165] on button "»" at bounding box center [680, 166] width 19 height 19
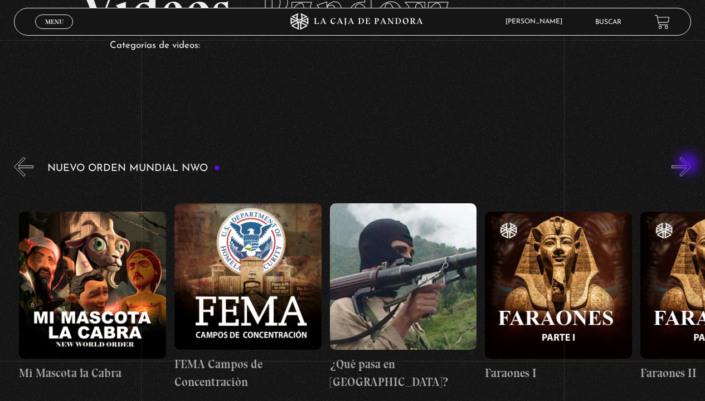
scroll to position [0, 10400]
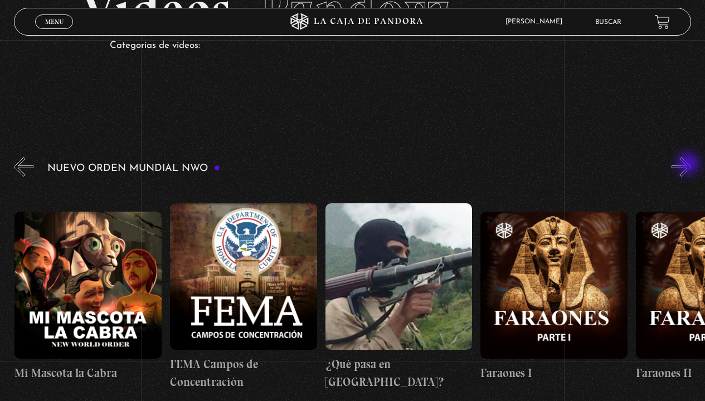
click at [689, 165] on button "»" at bounding box center [680, 166] width 19 height 19
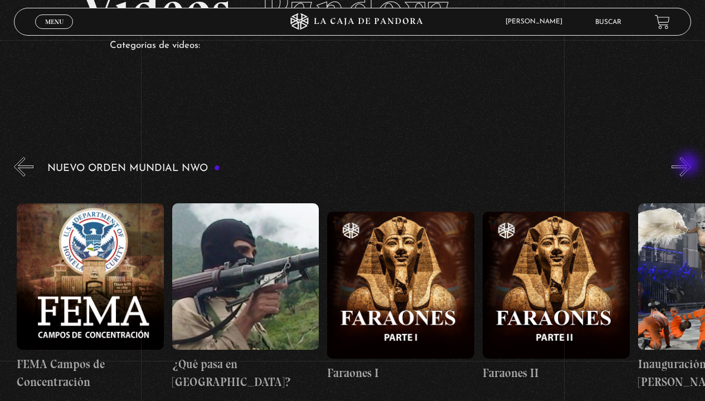
click at [689, 165] on button "»" at bounding box center [680, 166] width 19 height 19
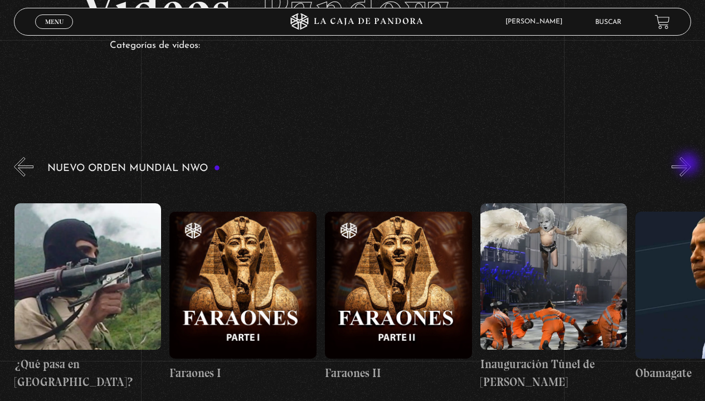
click at [689, 165] on button "»" at bounding box center [680, 166] width 19 height 19
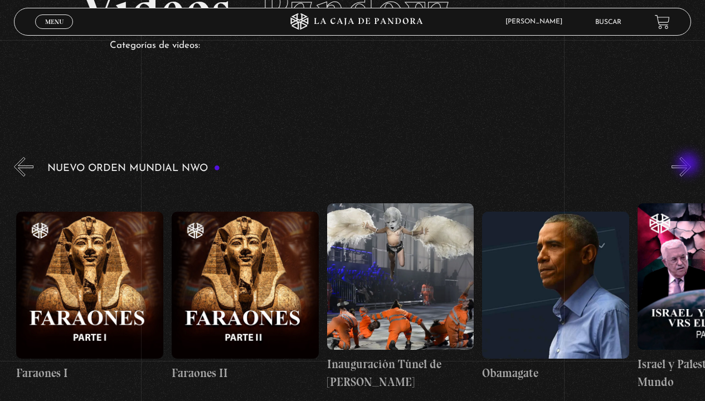
scroll to position [0, 10865]
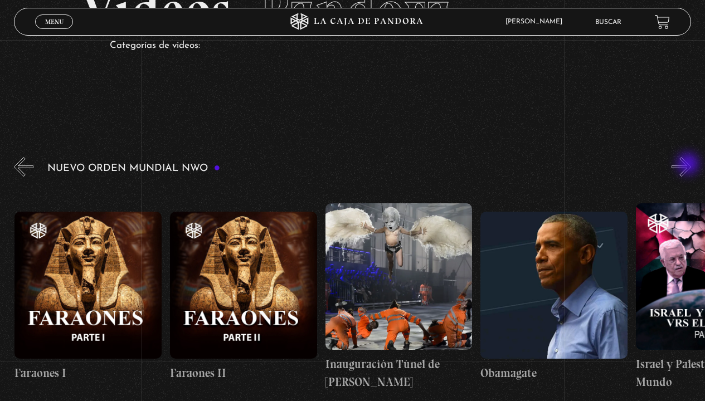
click at [689, 165] on button "»" at bounding box center [680, 166] width 19 height 19
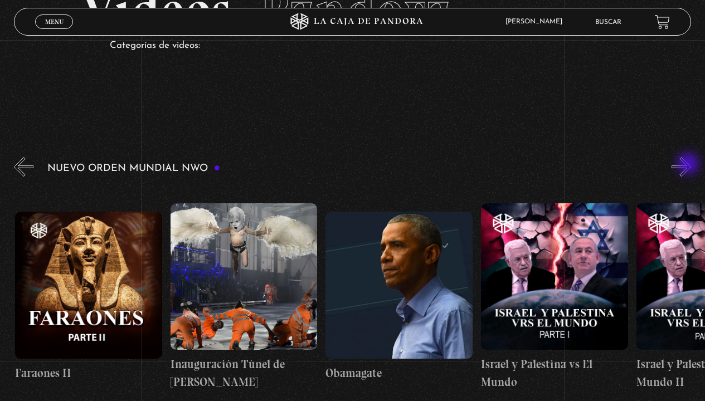
scroll to position [0, 11021]
click at [689, 165] on button "»" at bounding box center [680, 166] width 19 height 19
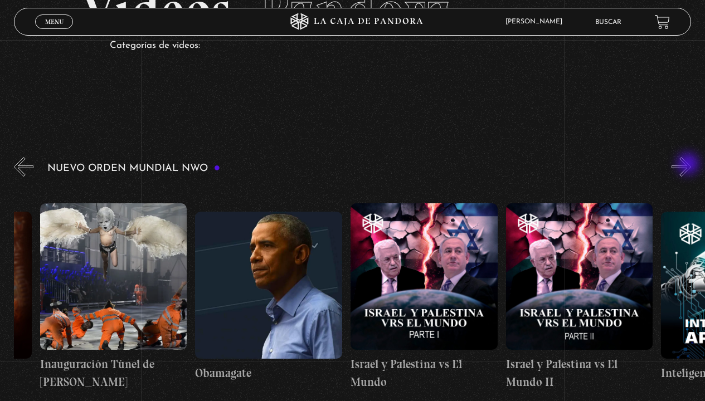
click at [689, 165] on button "»" at bounding box center [680, 166] width 19 height 19
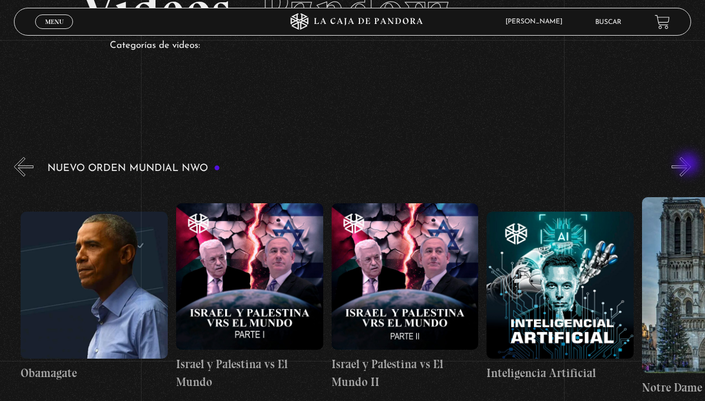
scroll to position [0, 11331]
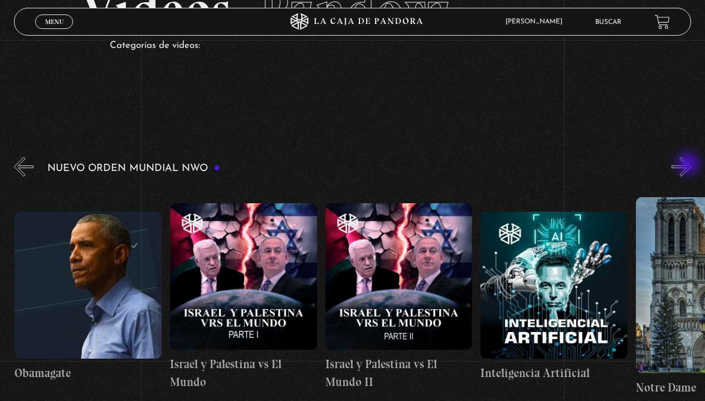
click at [689, 165] on button "»" at bounding box center [680, 166] width 19 height 19
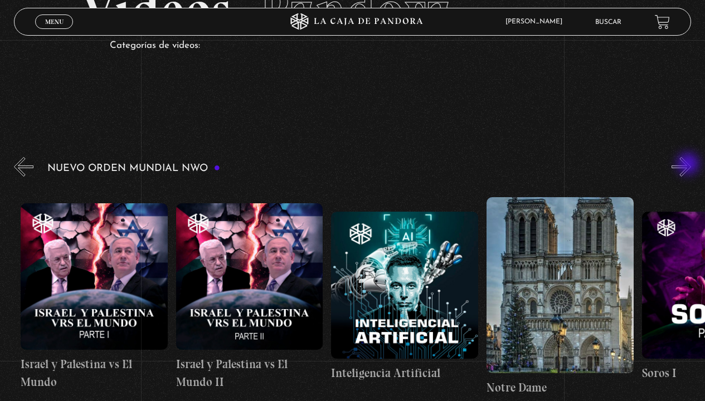
scroll to position [0, 11487]
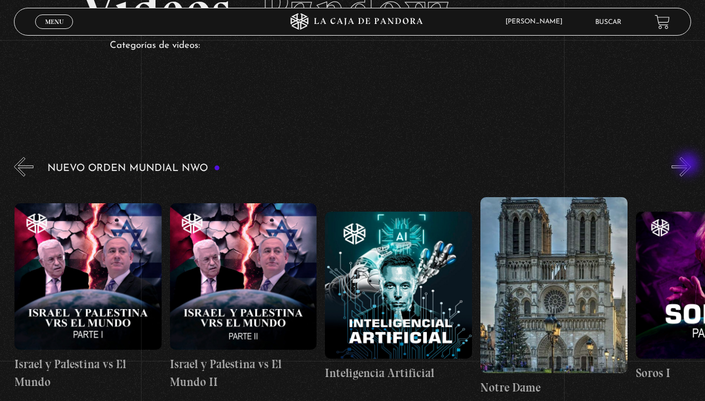
click at [689, 165] on button "»" at bounding box center [680, 166] width 19 height 19
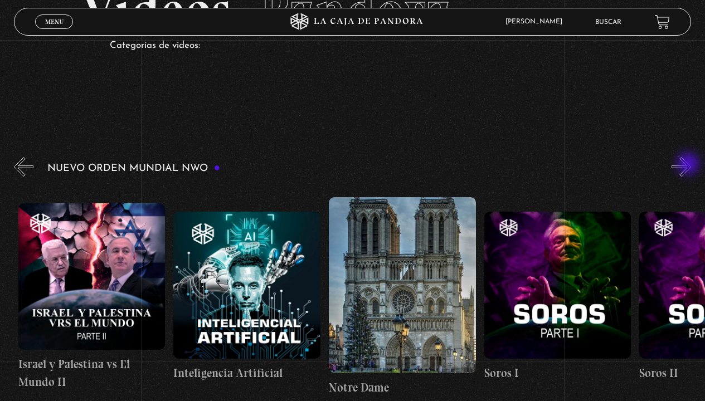
scroll to position [0, 11642]
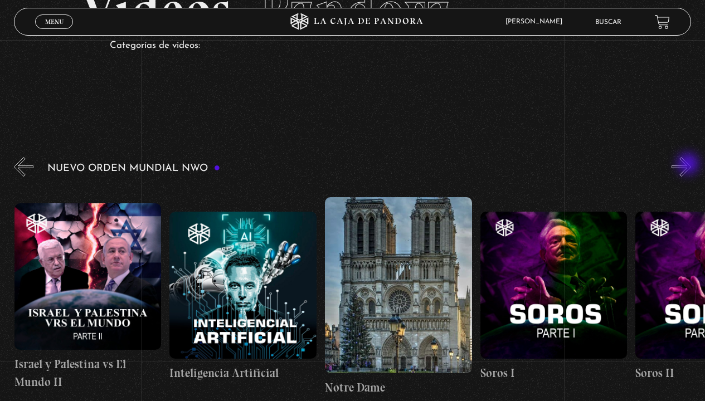
click at [689, 165] on button "»" at bounding box center [680, 166] width 19 height 19
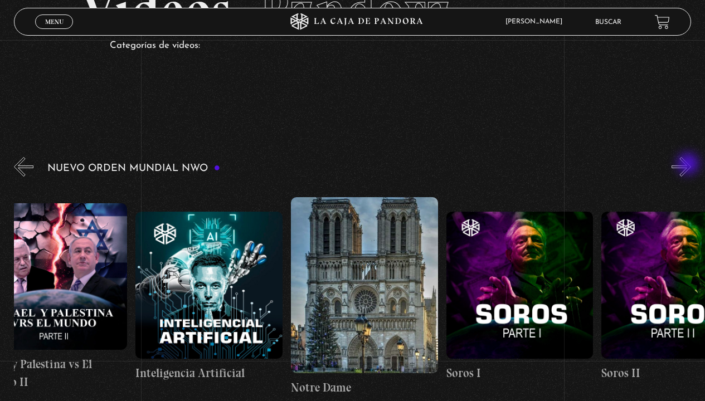
click at [689, 165] on button "»" at bounding box center [680, 166] width 19 height 19
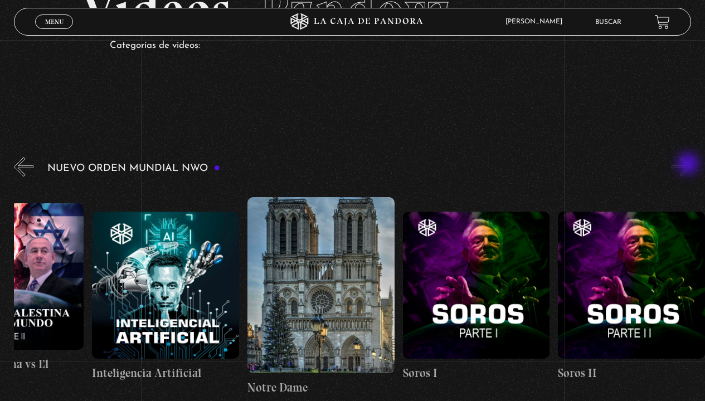
click at [689, 165] on button "»" at bounding box center [680, 166] width 19 height 19
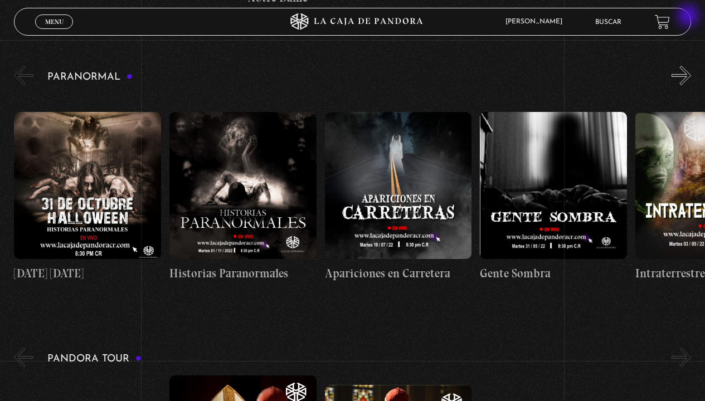
scroll to position [390, 0]
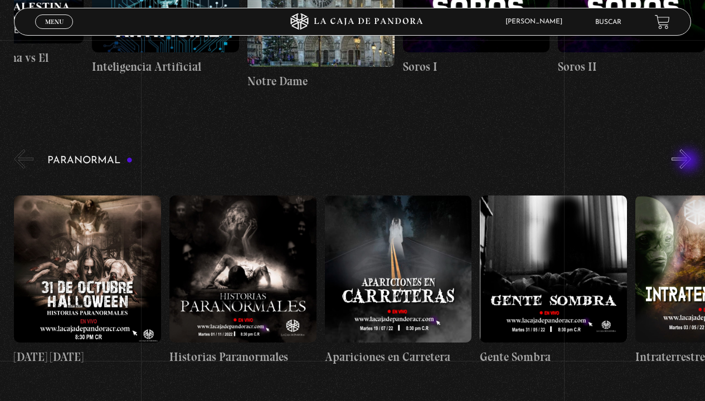
click at [689, 162] on button "»" at bounding box center [680, 158] width 19 height 19
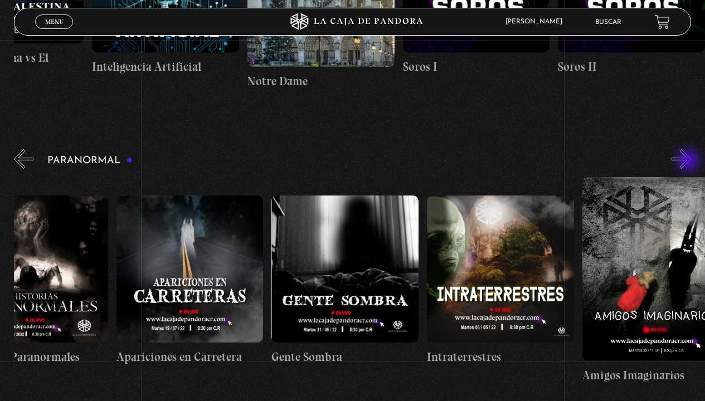
click at [689, 162] on button "»" at bounding box center [680, 158] width 19 height 19
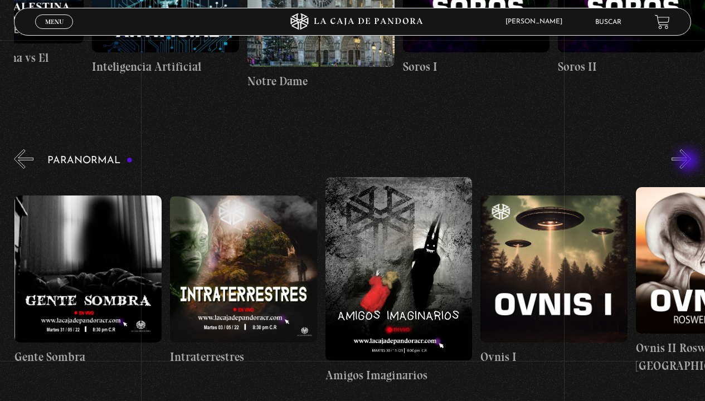
scroll to position [0, 466]
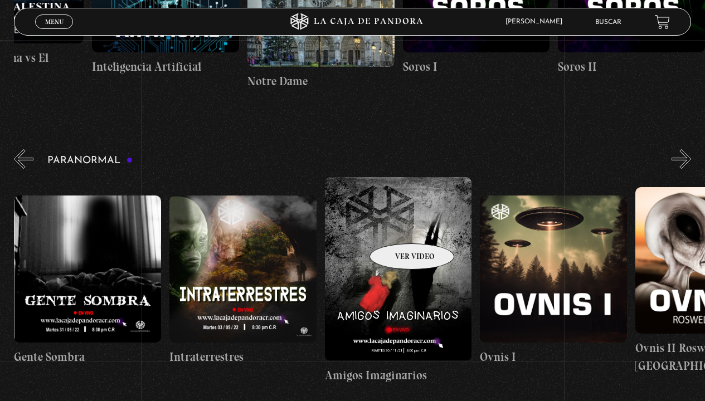
click at [397, 227] on figure at bounding box center [398, 269] width 147 height 184
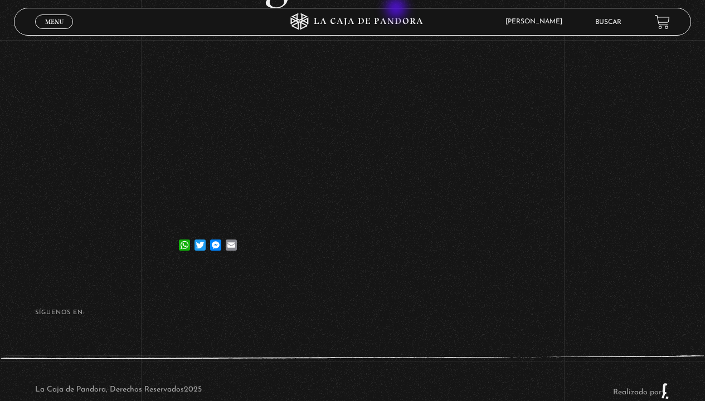
scroll to position [116, 0]
